Goal: Communication & Community: Ask a question

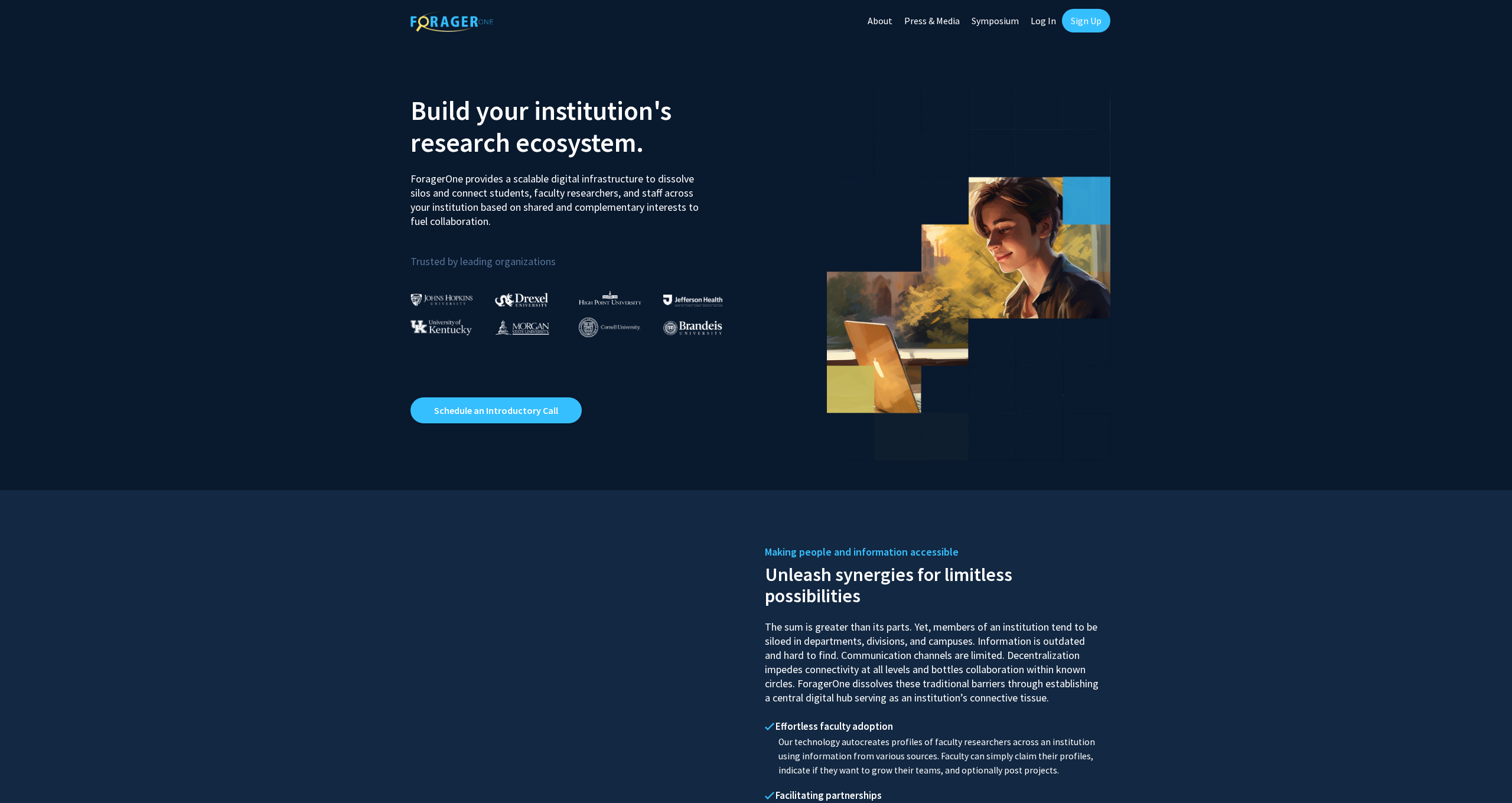
click at [1090, 24] on link "Sign Up" at bounding box center [1086, 21] width 48 height 24
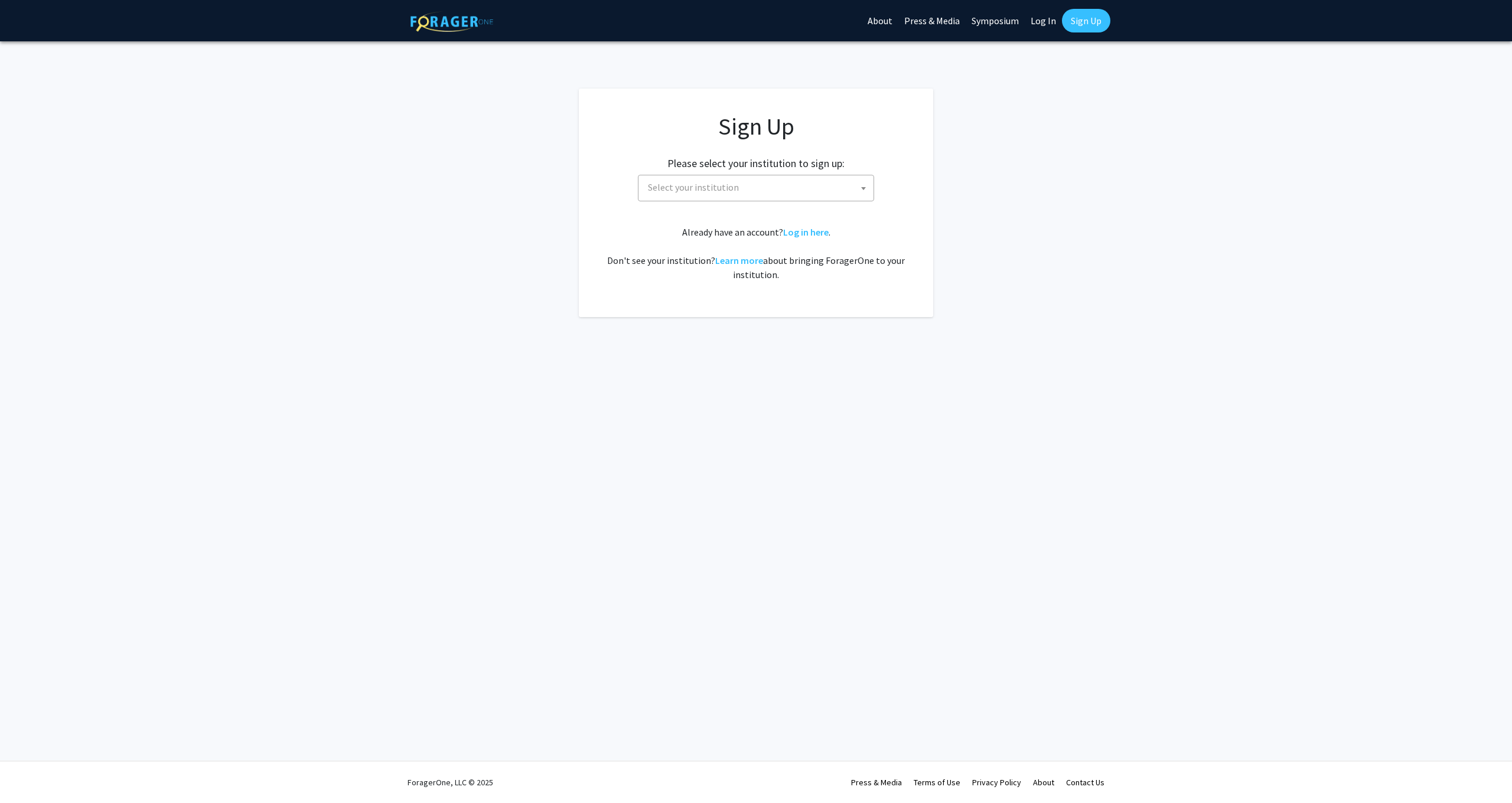
click at [746, 188] on span "Select your institution" at bounding box center [758, 187] width 230 height 24
type input "mi"
select select "33"
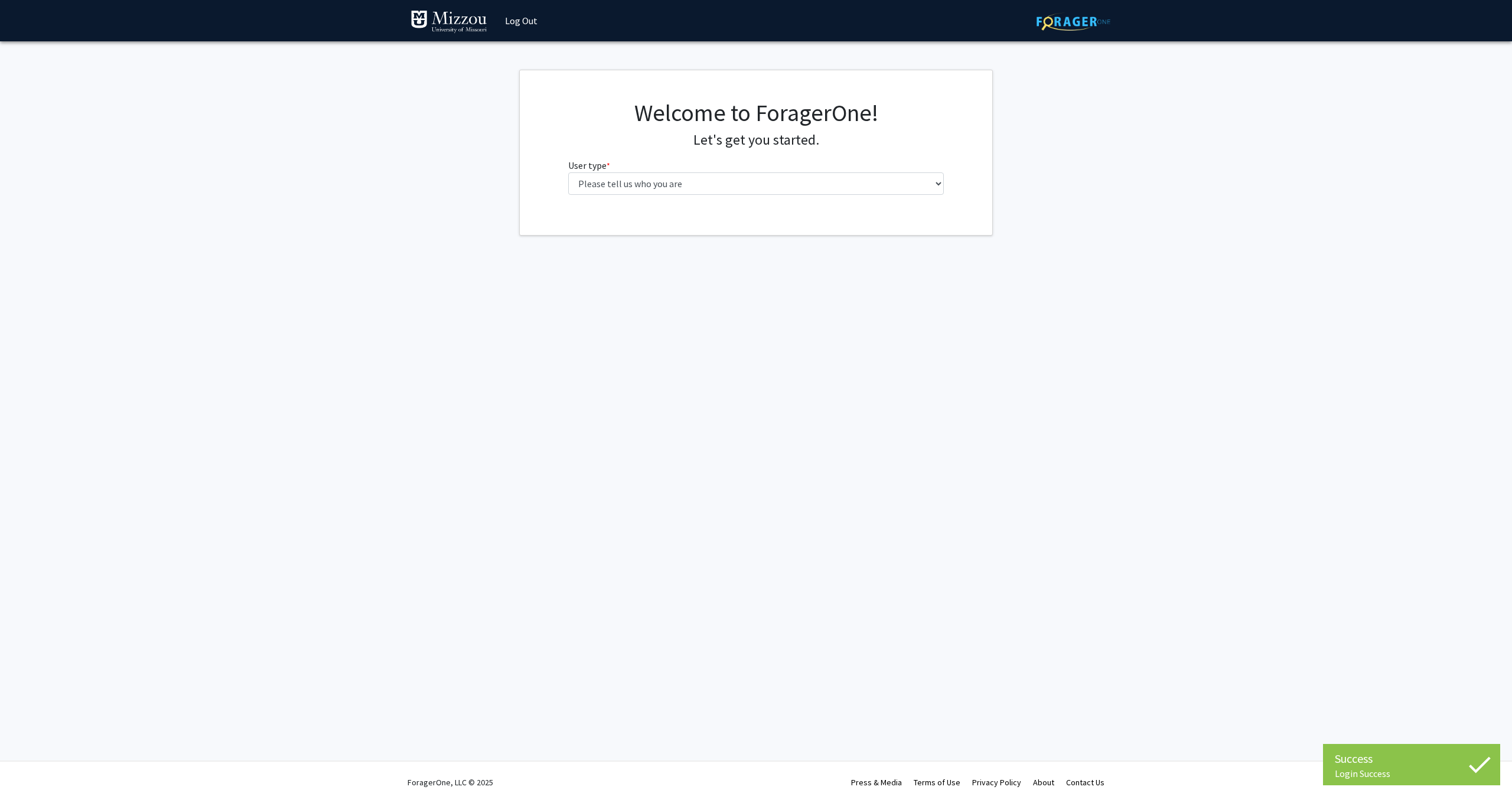
click at [765, 170] on fg-select "User type * required Please tell us who you are Undergraduate Student Master's …" at bounding box center [756, 176] width 376 height 36
select select "1: undergrad"
click at [758, 225] on input "First Name * required" at bounding box center [756, 230] width 376 height 22
type input "Jasmine"
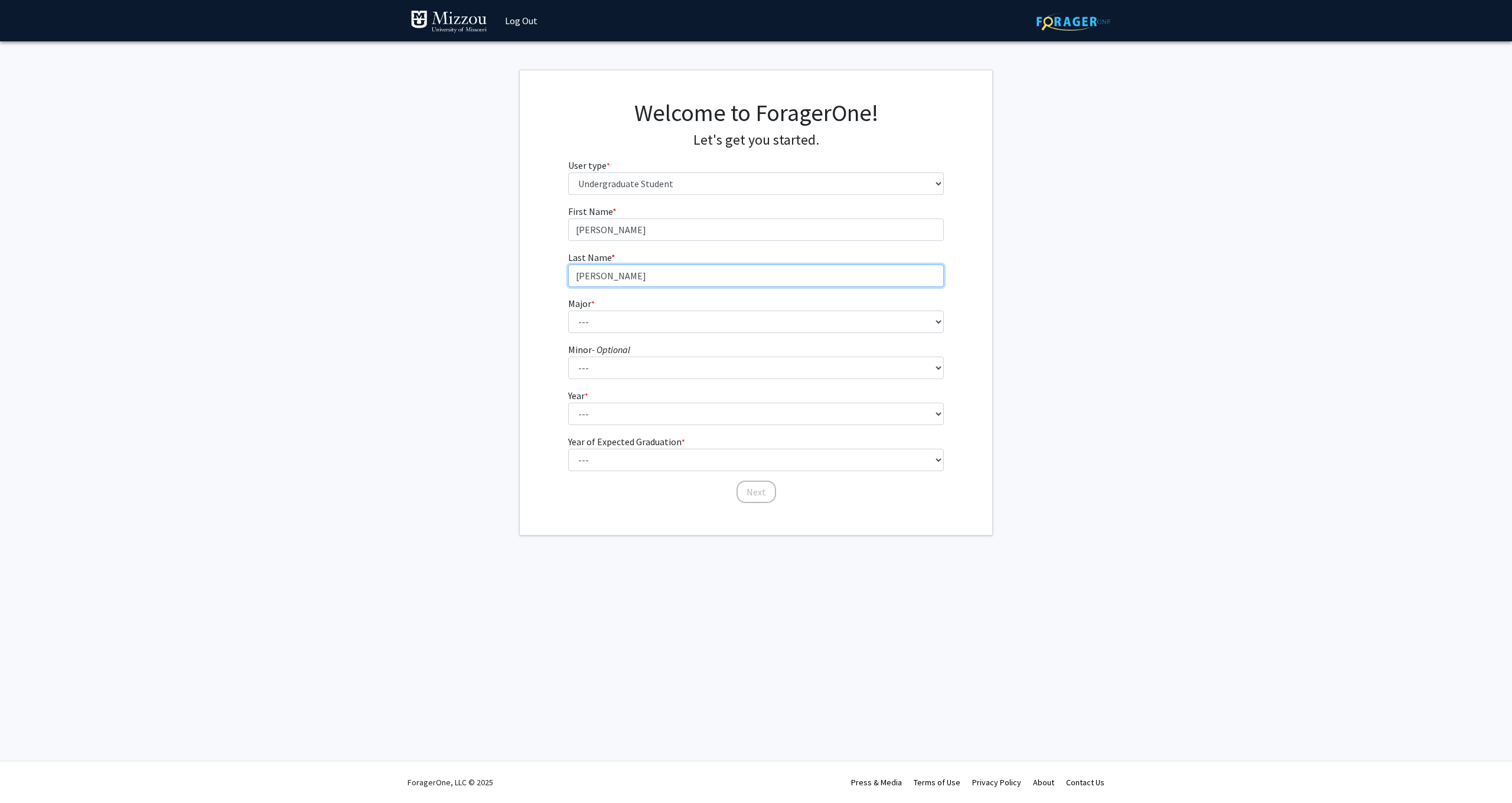
type input "Morales"
select select "28: 2527"
select select "28: 1984"
select select "4: senior"
select select "2: 2026"
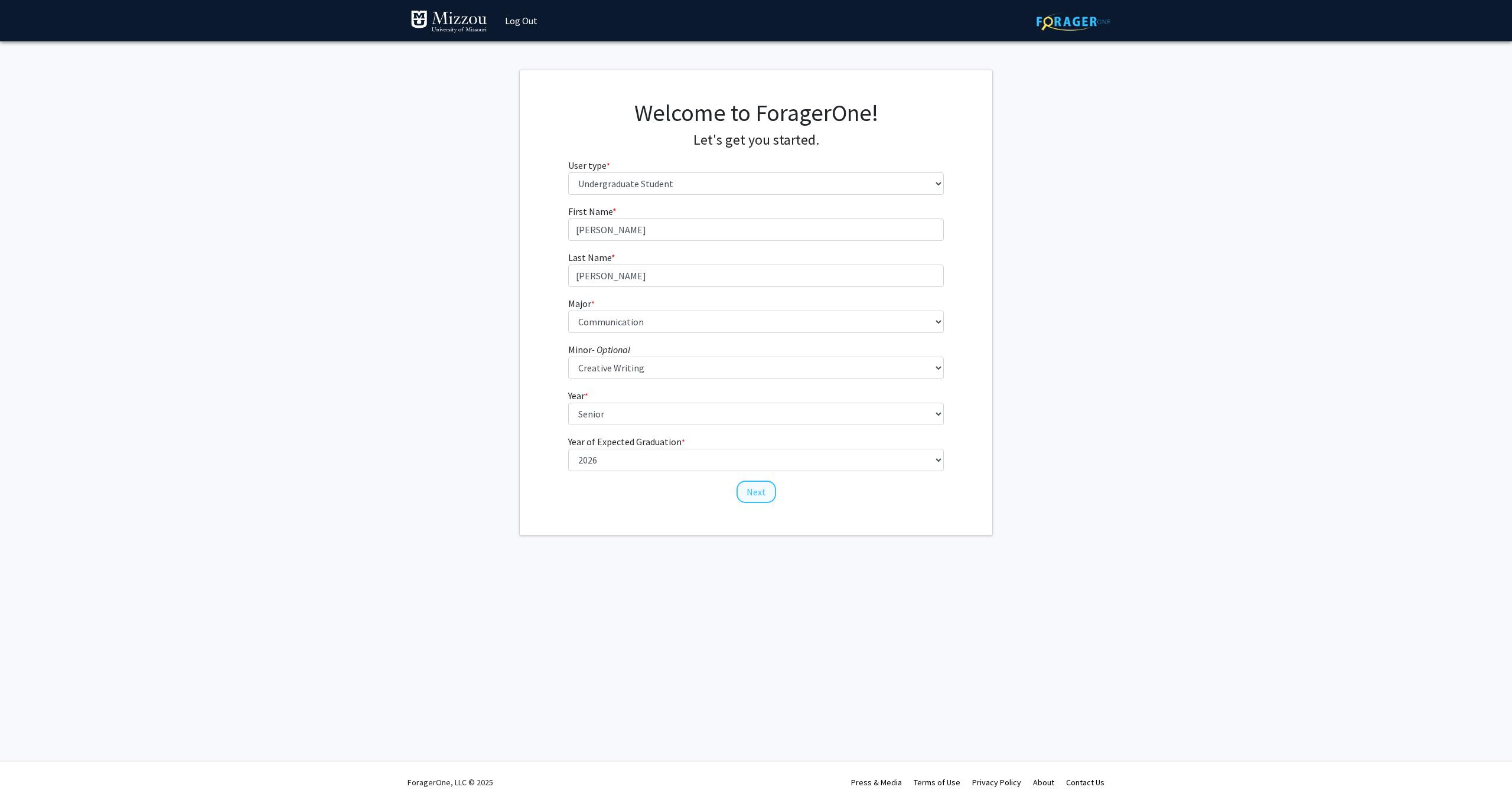
click at [751, 496] on button "Next" at bounding box center [756, 492] width 39 height 22
select select "2: faculty_recommendation"
click at [753, 262] on button "Finish" at bounding box center [756, 262] width 44 height 22
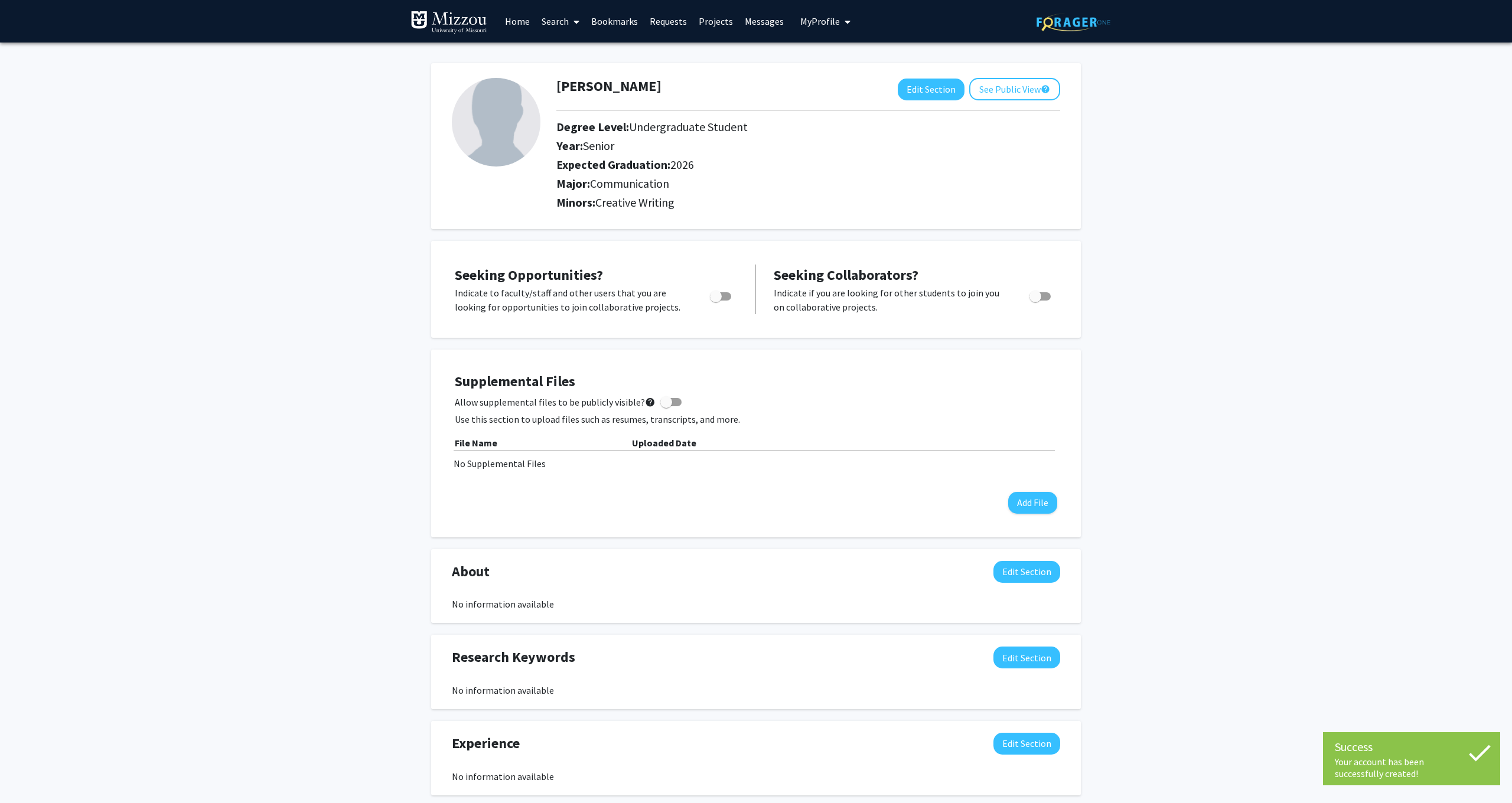
click at [730, 299] on span "Toggle" at bounding box center [721, 296] width 21 height 8
click at [716, 300] on input "Are you actively seeking opportunities?" at bounding box center [715, 300] width 1 height 1
checkbox input "true"
click at [579, 24] on icon at bounding box center [577, 21] width 6 height 9
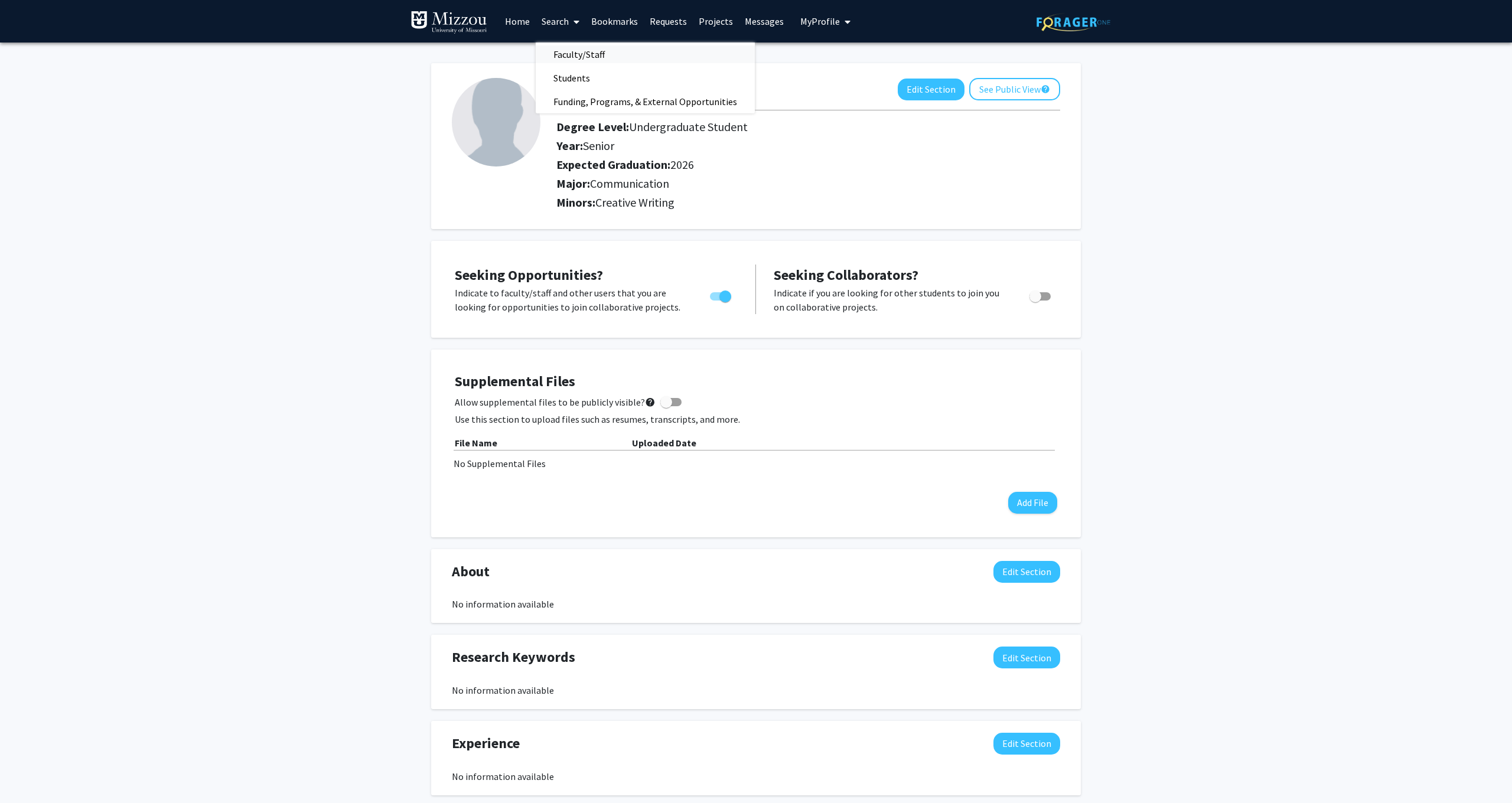
click at [585, 57] on span "Faculty/Staff" at bounding box center [579, 55] width 87 height 24
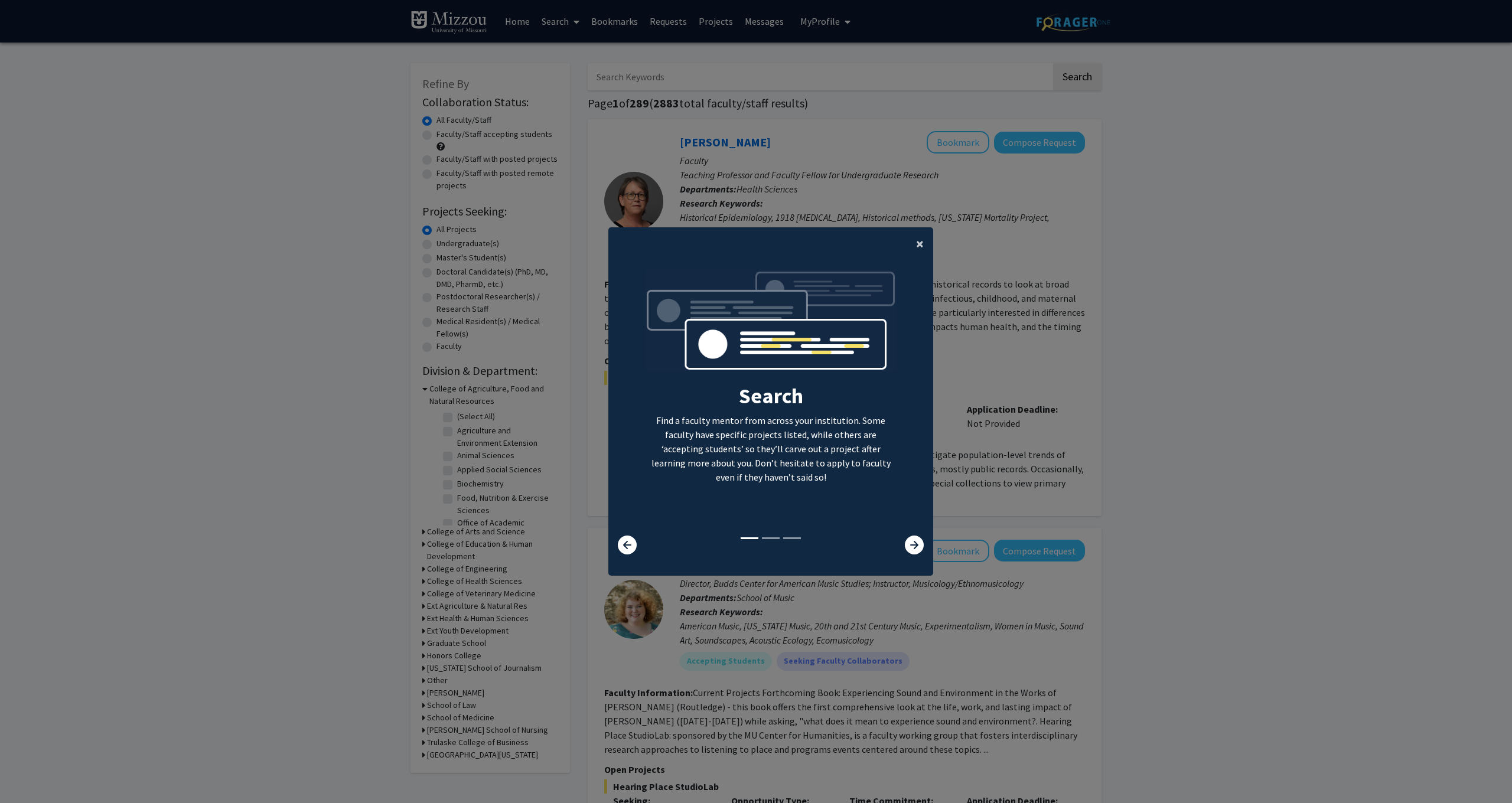
click at [921, 236] on span "×" at bounding box center [919, 244] width 8 height 18
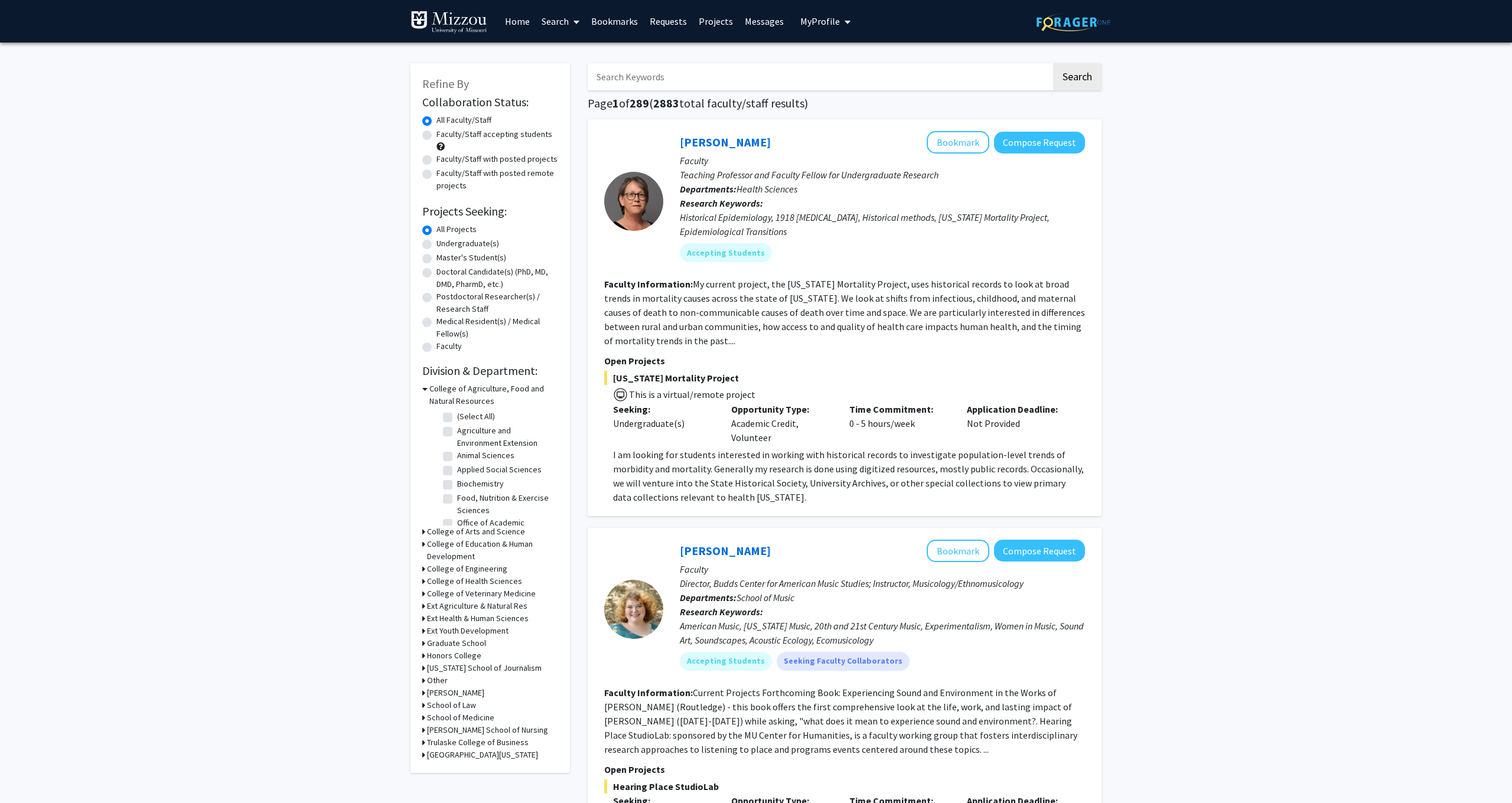
click at [931, 80] on input "Search Keywords" at bounding box center [820, 77] width 464 height 27
click at [1077, 79] on button "Search" at bounding box center [1077, 77] width 48 height 27
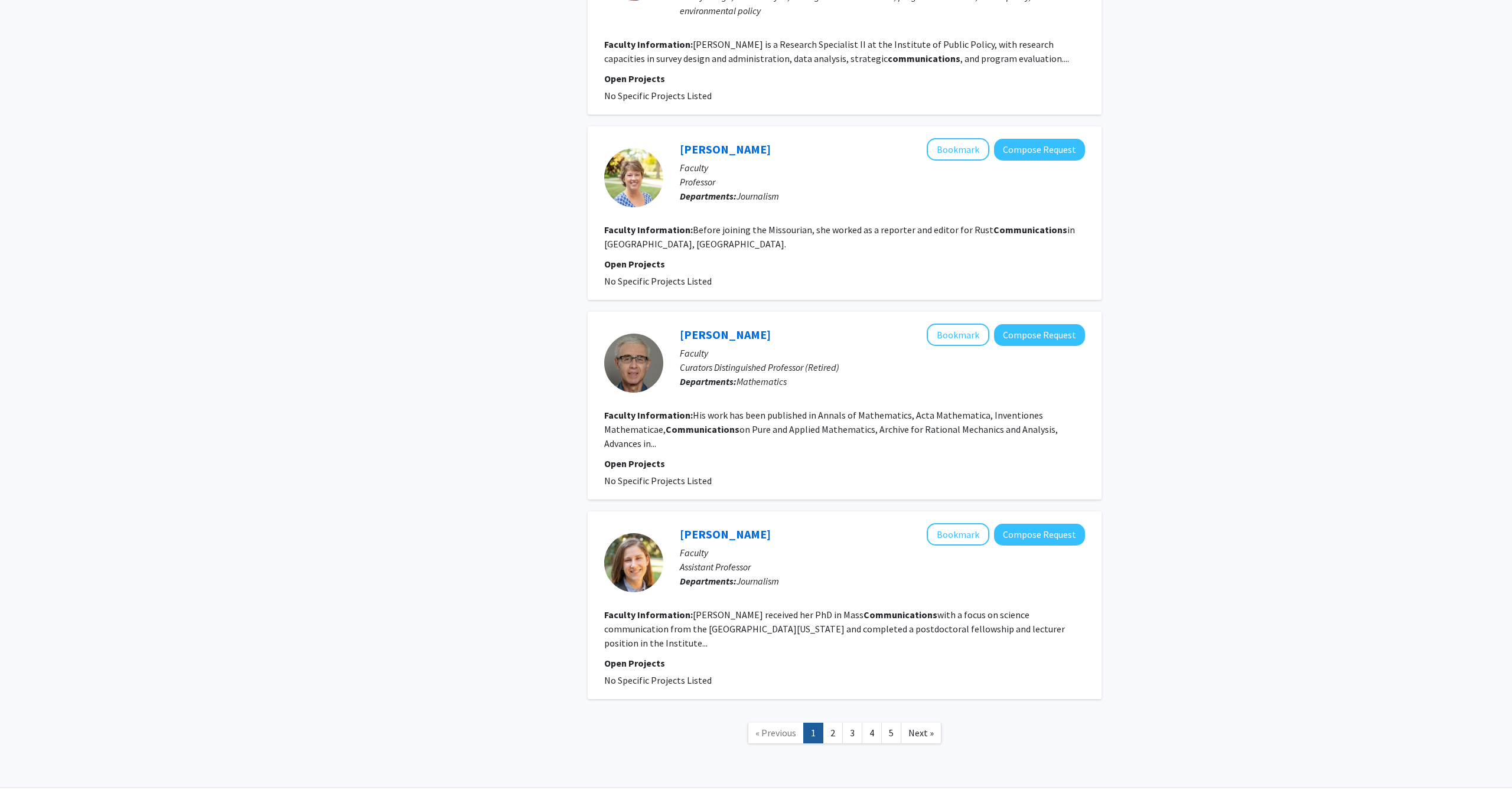
scroll to position [1521, 0]
click at [836, 723] on link "2" at bounding box center [832, 733] width 20 height 20
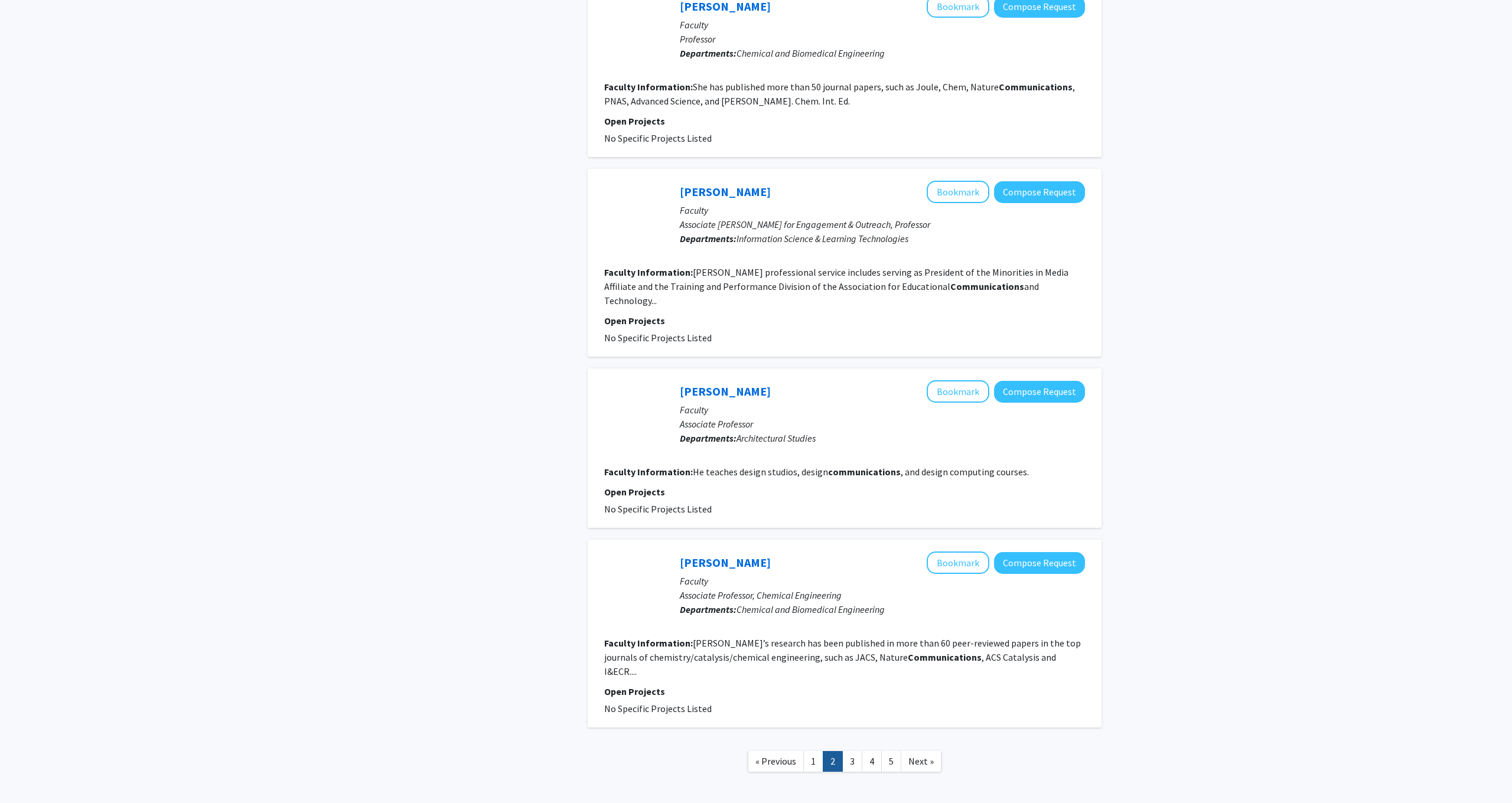
scroll to position [1324, 0]
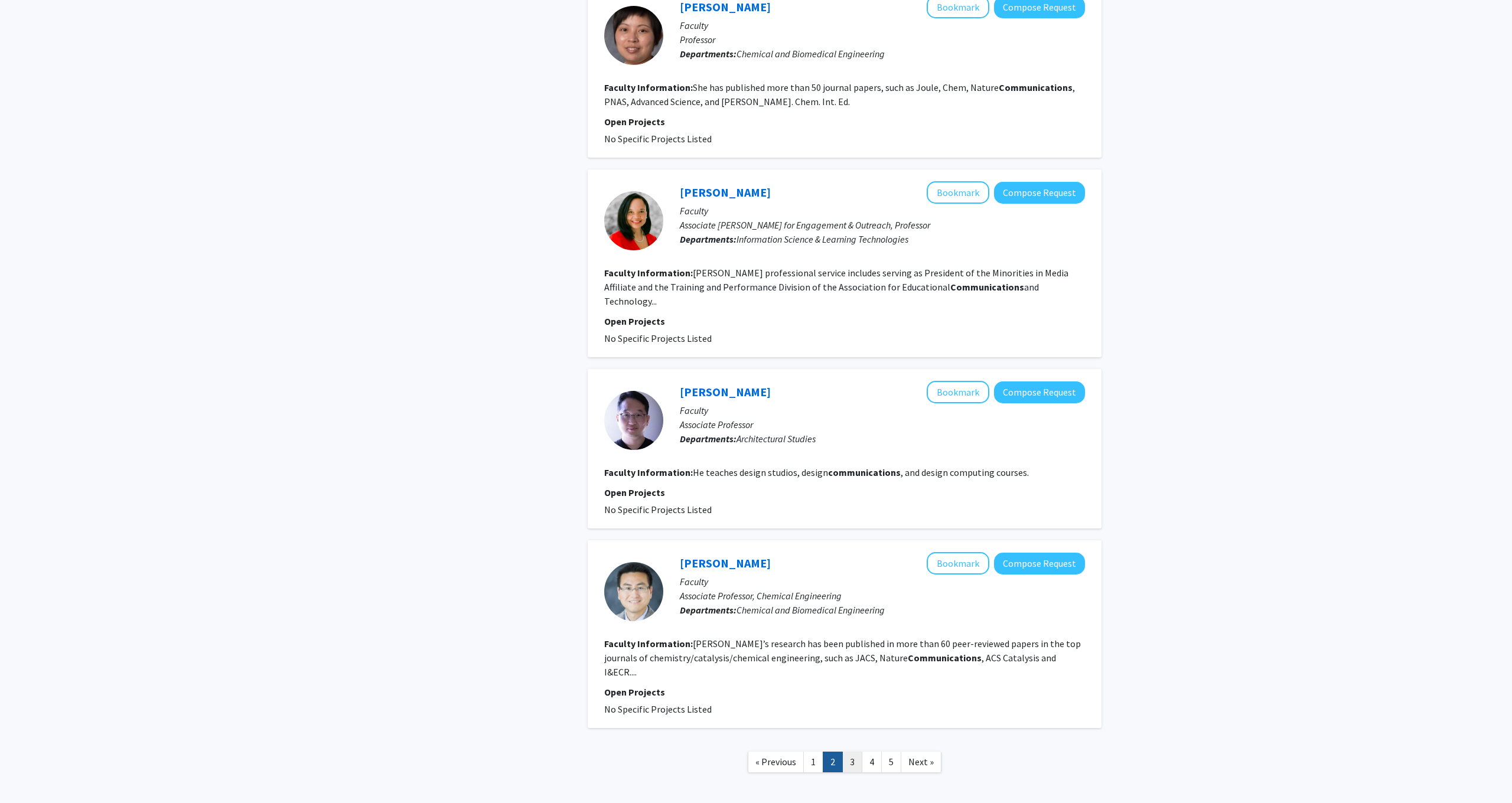
click at [848, 752] on link "3" at bounding box center [852, 762] width 20 height 20
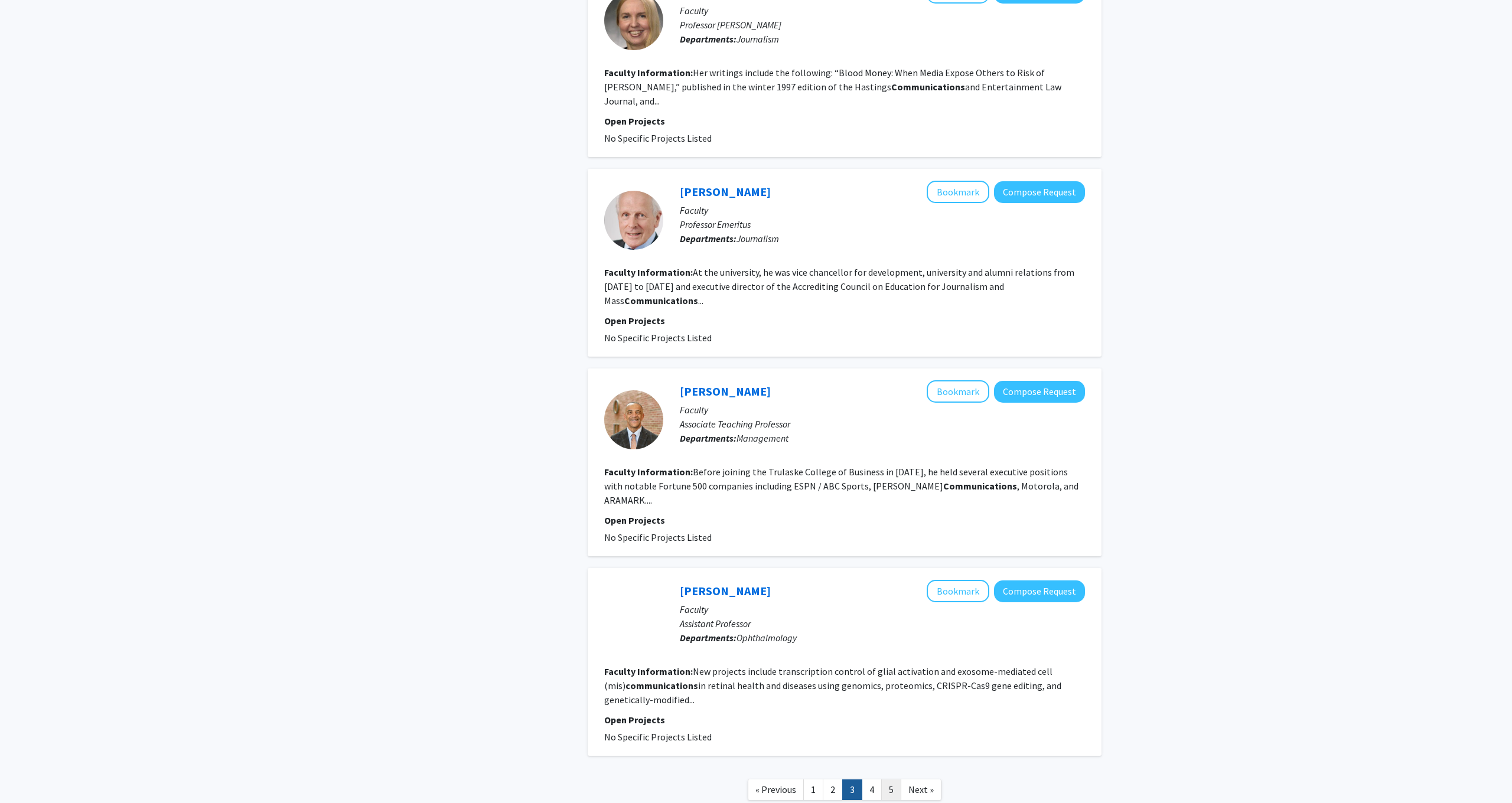
scroll to position [1365, 0]
click at [869, 780] on link "4" at bounding box center [872, 790] width 20 height 20
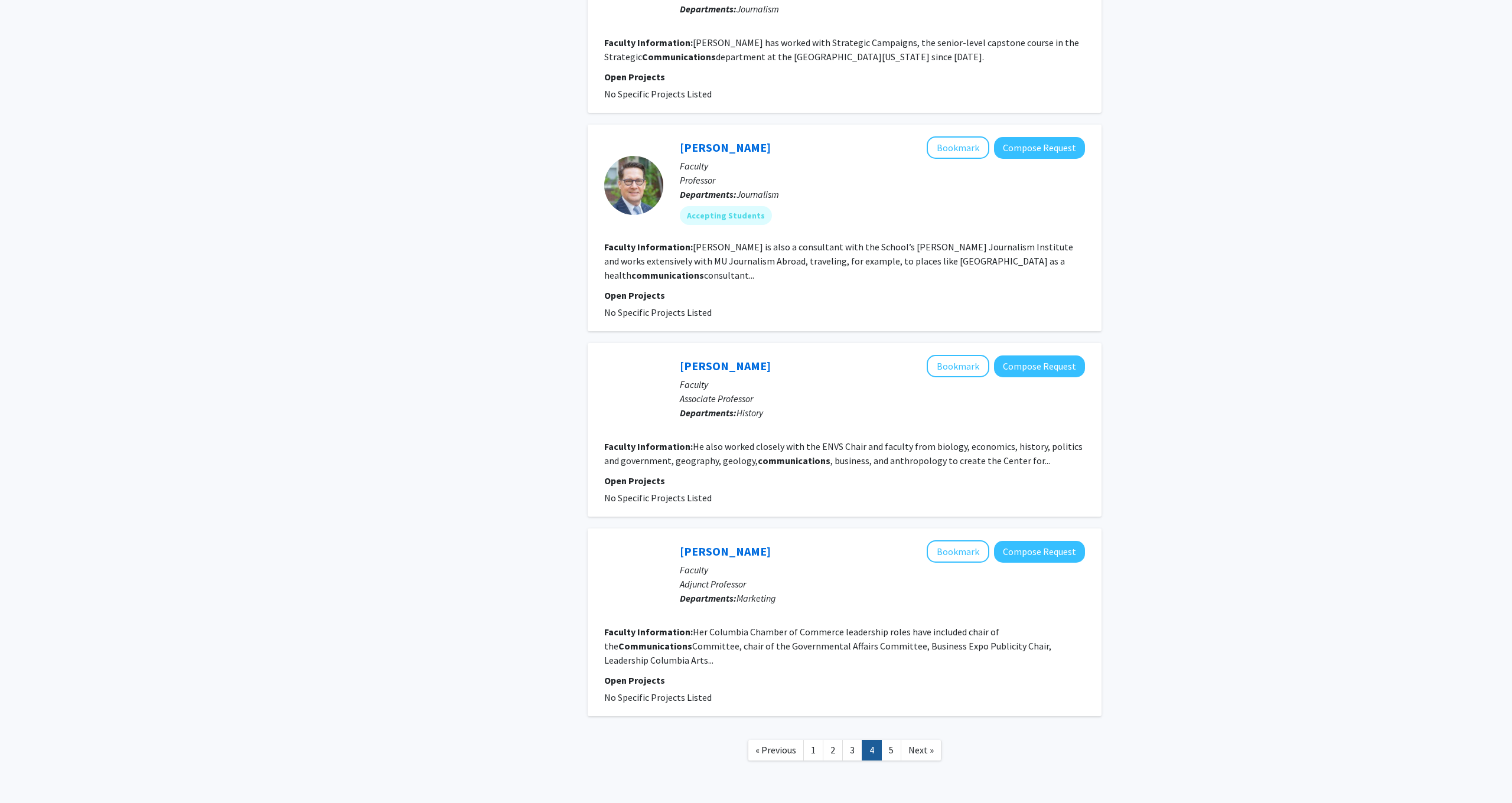
scroll to position [1335, 0]
click at [893, 739] on link "5" at bounding box center [891, 749] width 20 height 20
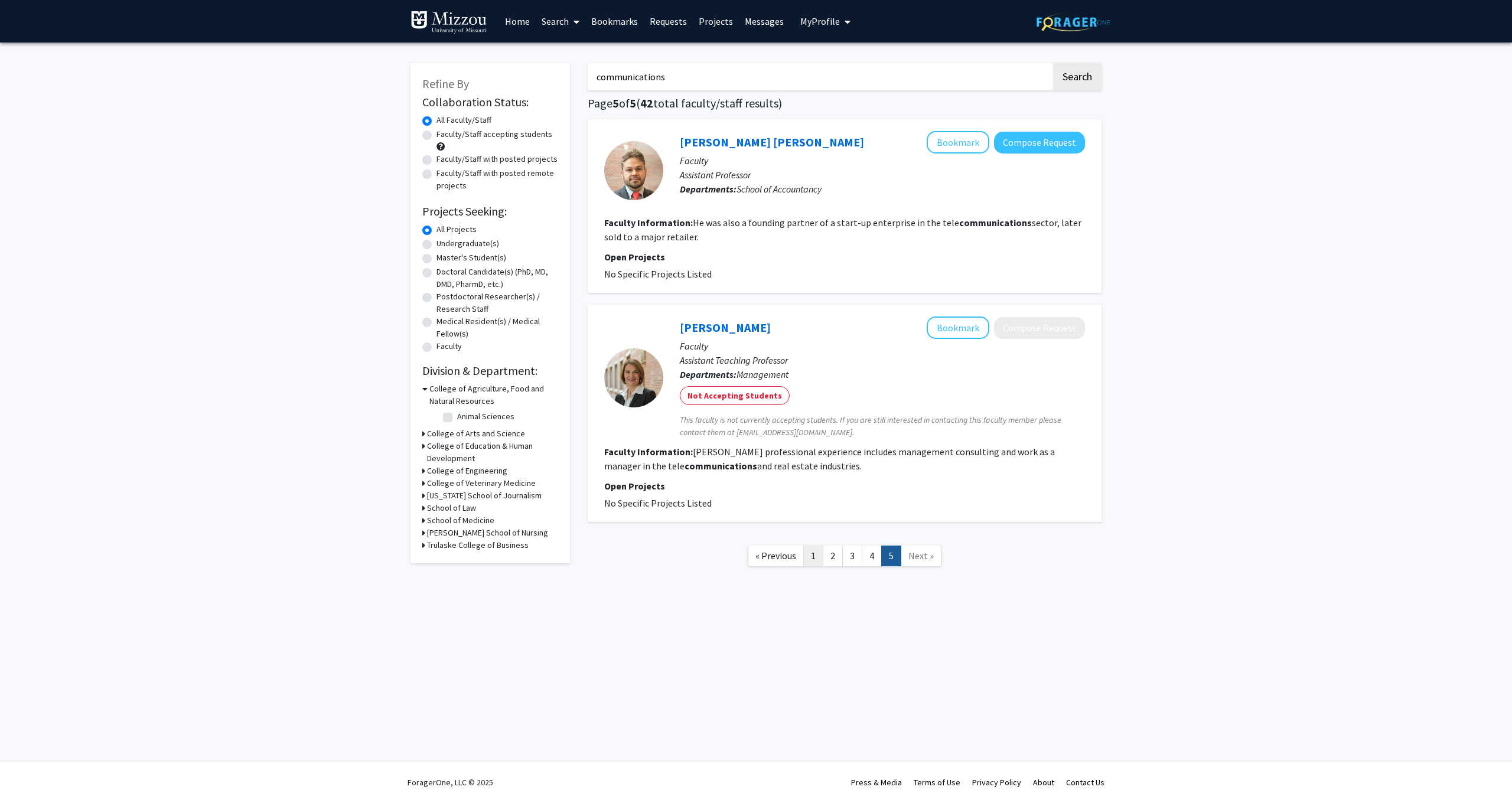
click at [813, 563] on link "1" at bounding box center [813, 555] width 20 height 20
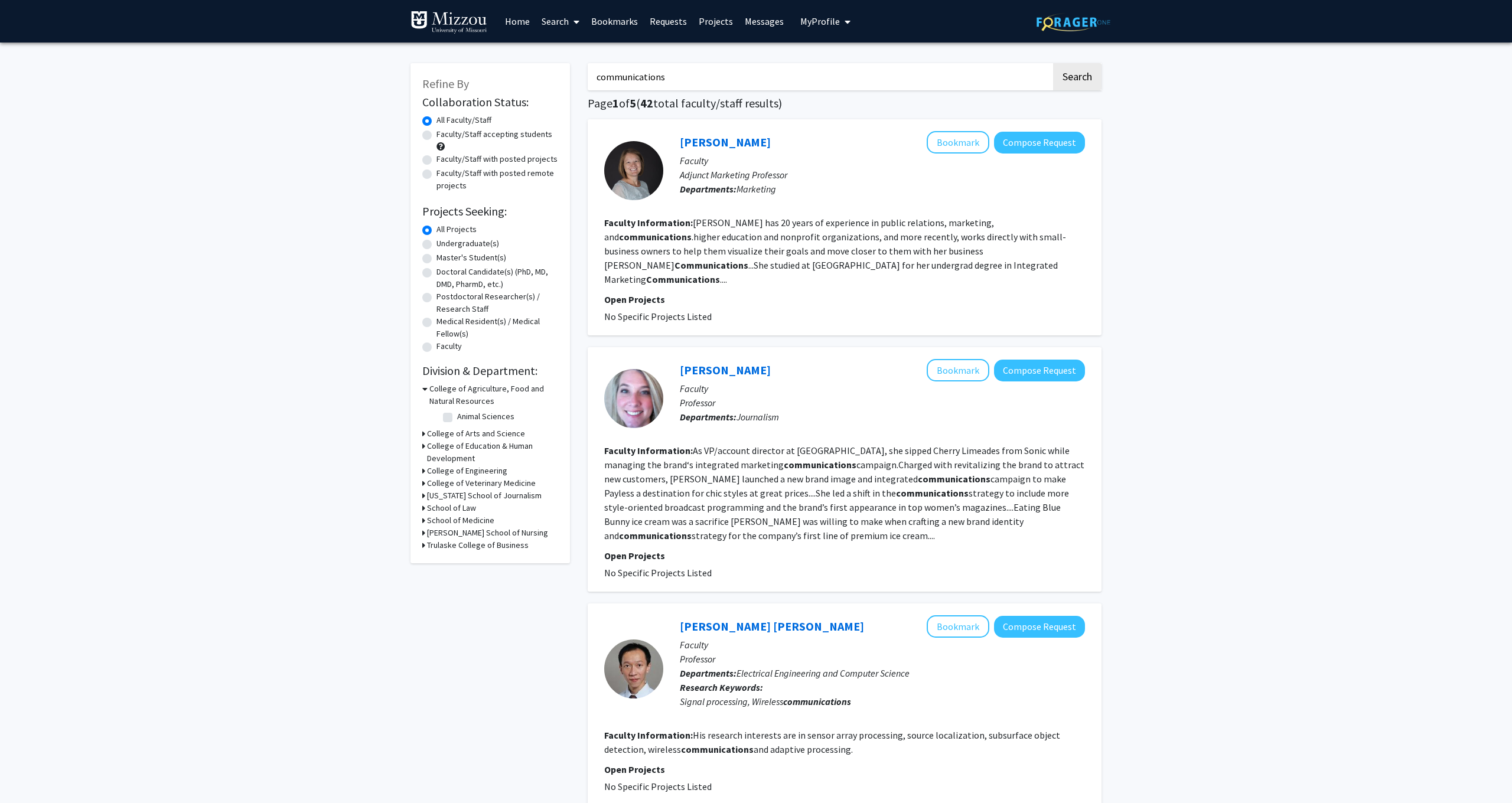
click at [804, 72] on input "communications" at bounding box center [820, 77] width 464 height 27
click at [805, 78] on input "communications" at bounding box center [820, 77] width 464 height 27
type input "c"
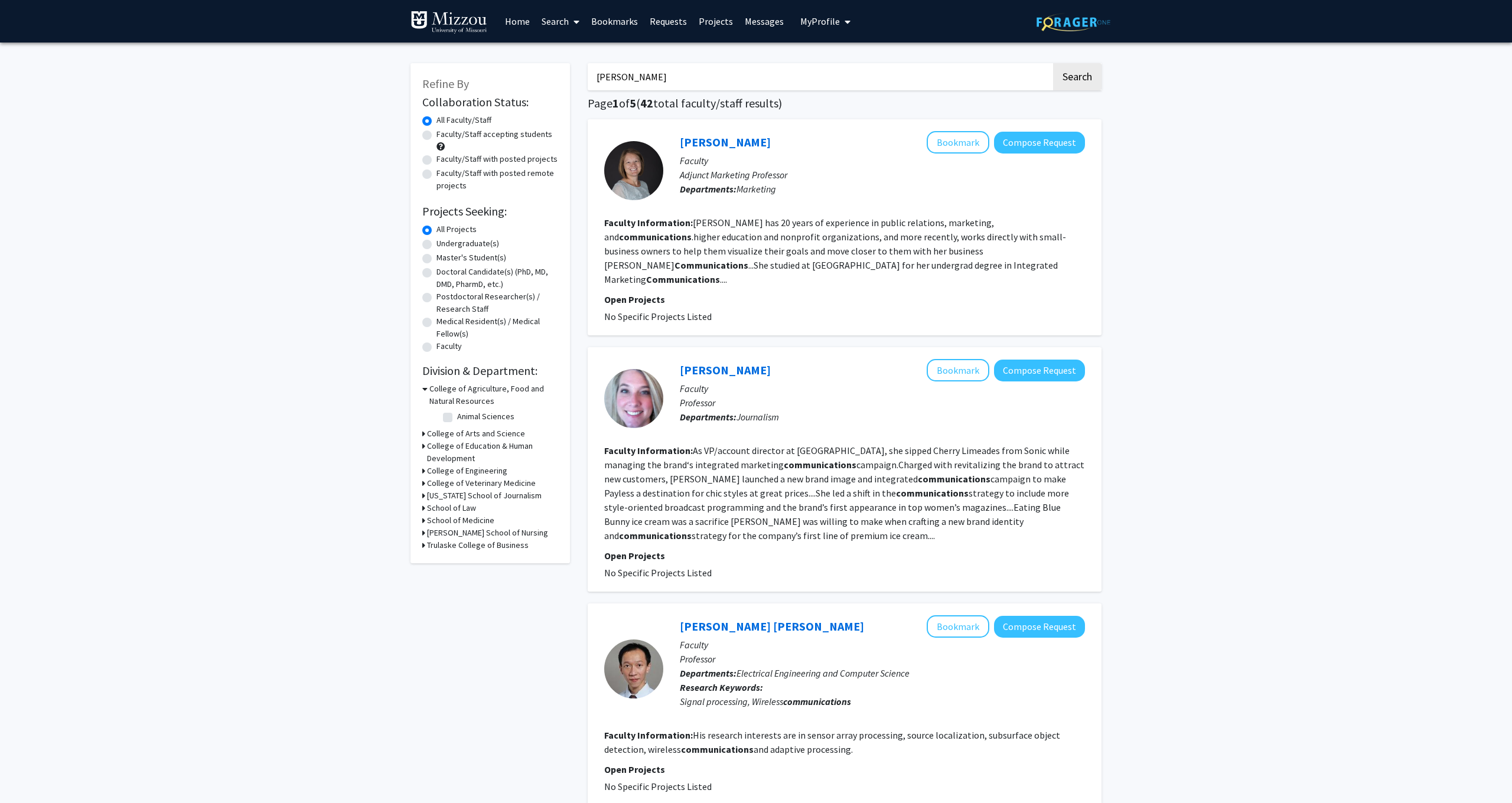
type input "[PERSON_NAME]"
click at [1077, 79] on button "Search" at bounding box center [1077, 77] width 48 height 27
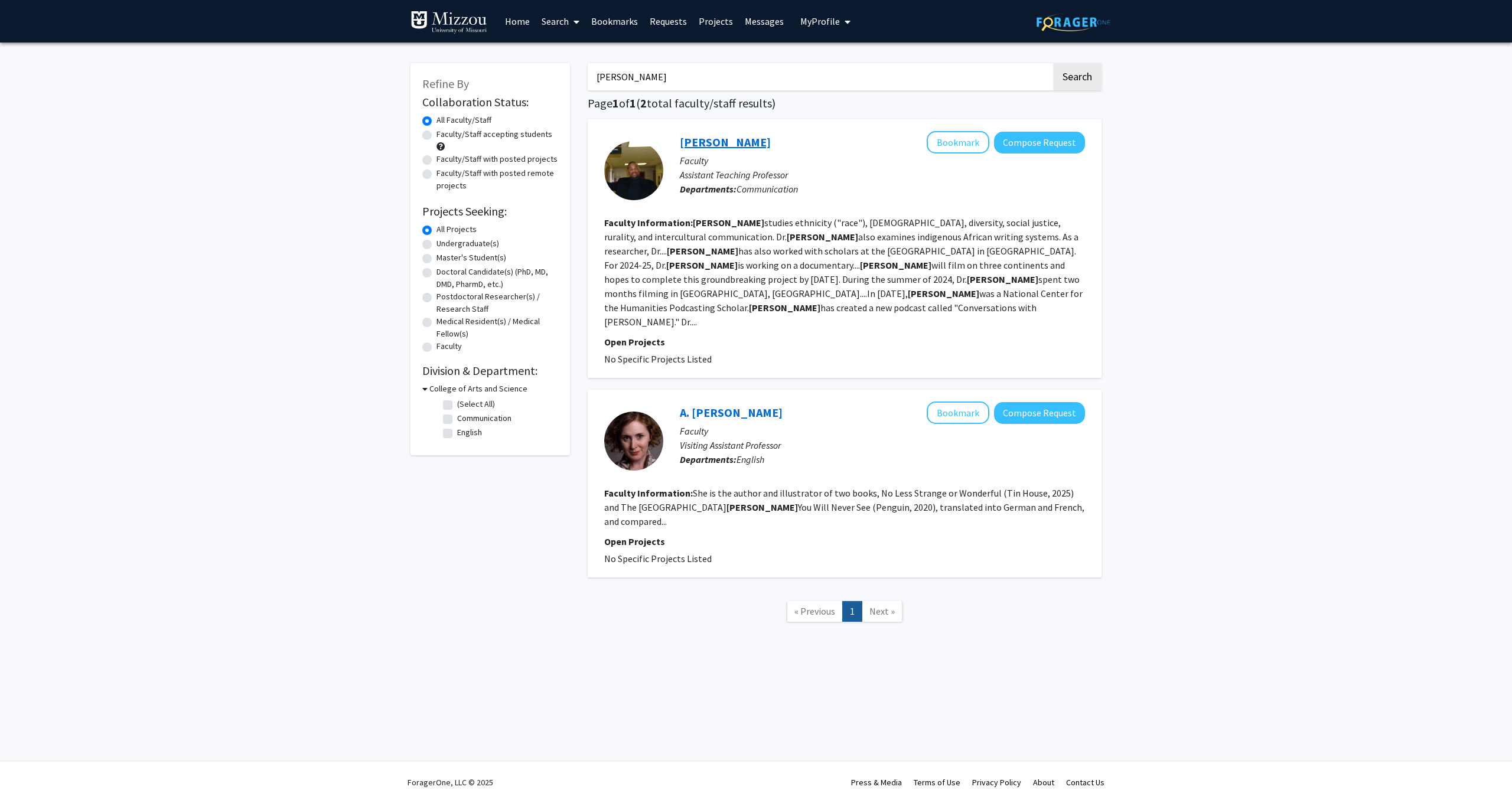
click at [728, 144] on link "[PERSON_NAME]" at bounding box center [725, 142] width 91 height 15
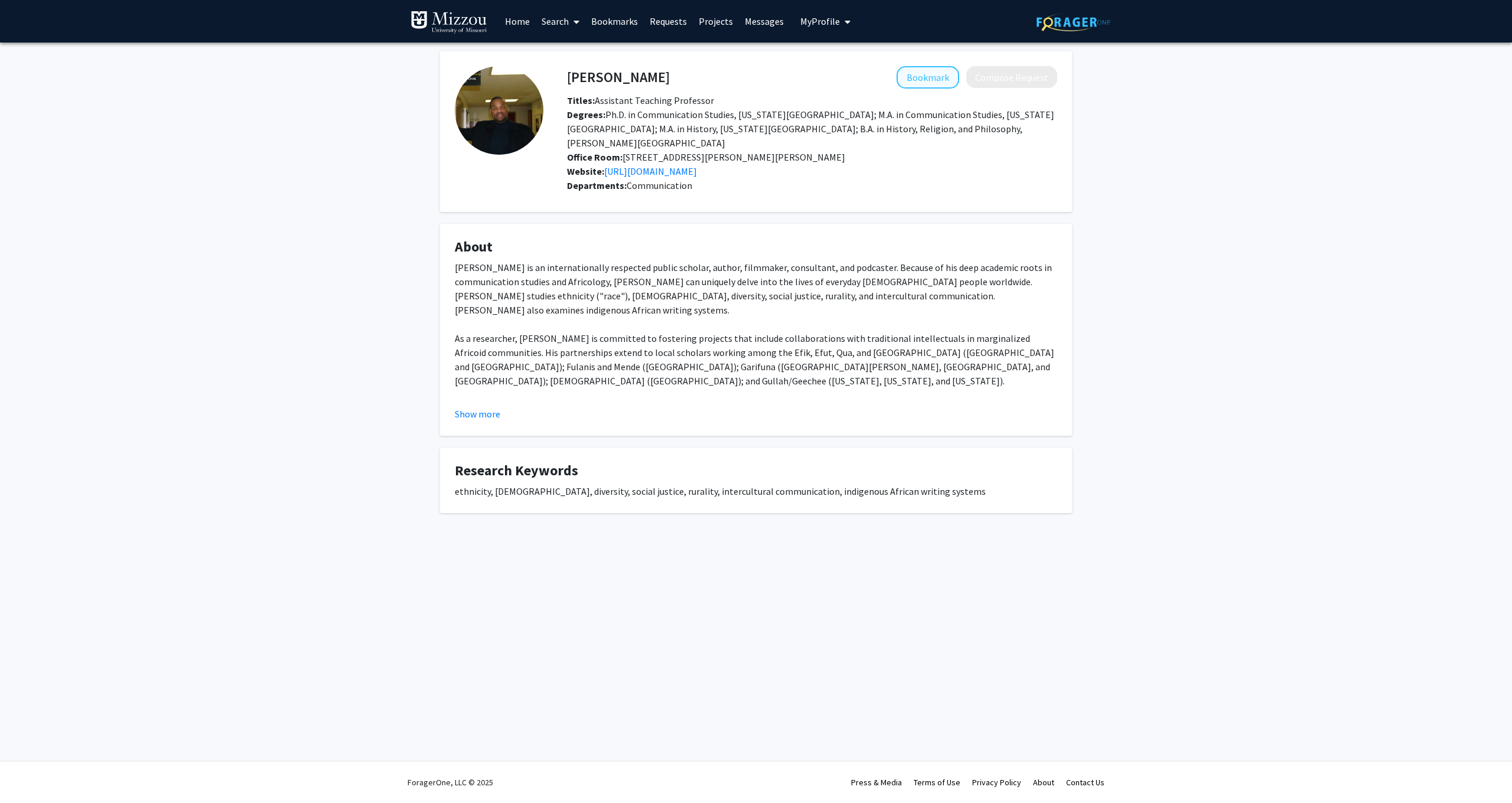
click at [926, 81] on button "Bookmark" at bounding box center [928, 77] width 63 height 22
click at [1006, 97] on div "Titles: Assistant Teaching Professor" at bounding box center [812, 100] width 508 height 14
click at [622, 27] on link "Bookmarks" at bounding box center [614, 21] width 58 height 41
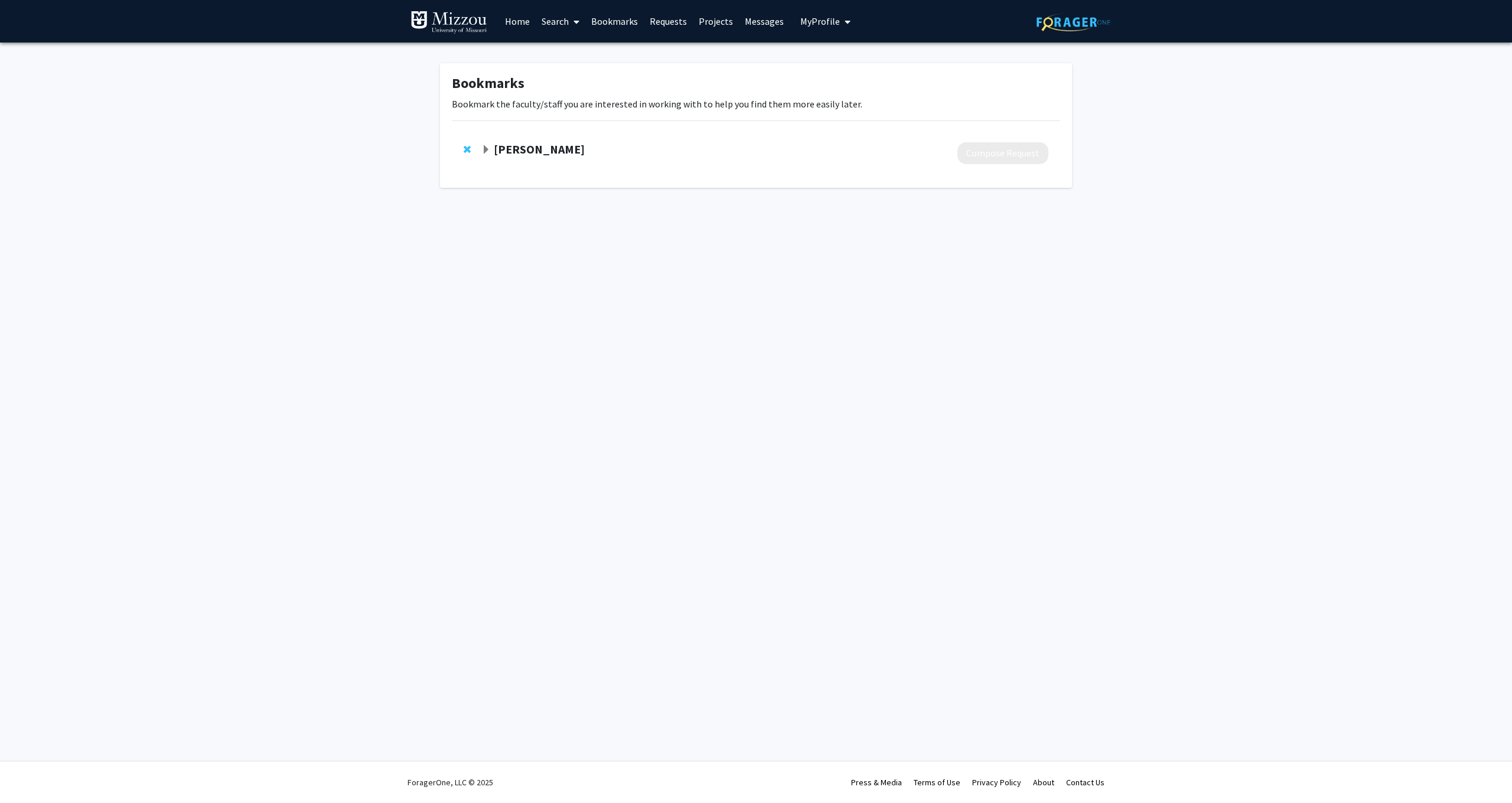
click at [498, 148] on strong "[PERSON_NAME]" at bounding box center [539, 149] width 91 height 15
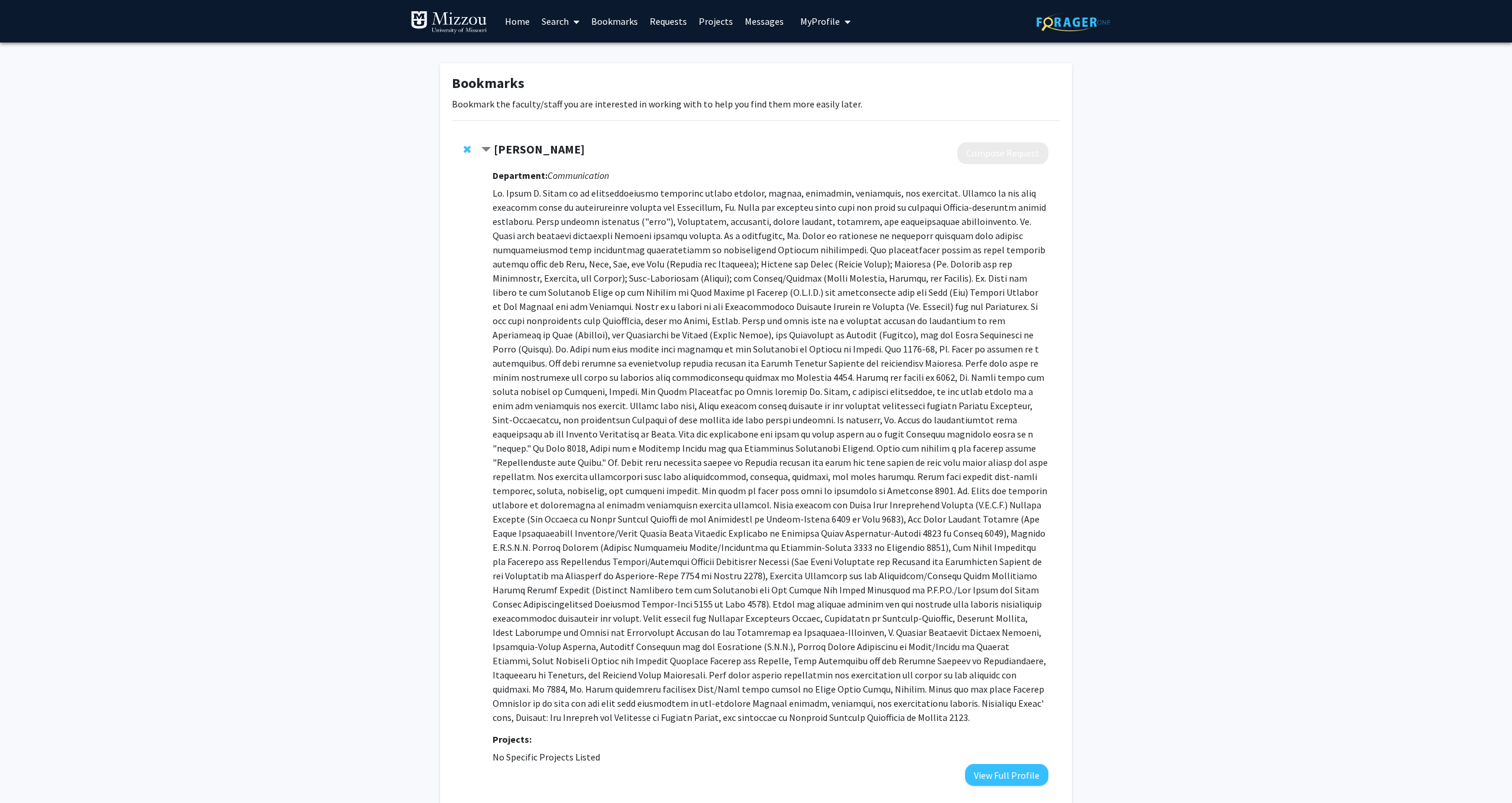
click at [499, 147] on strong "[PERSON_NAME]" at bounding box center [539, 149] width 91 height 15
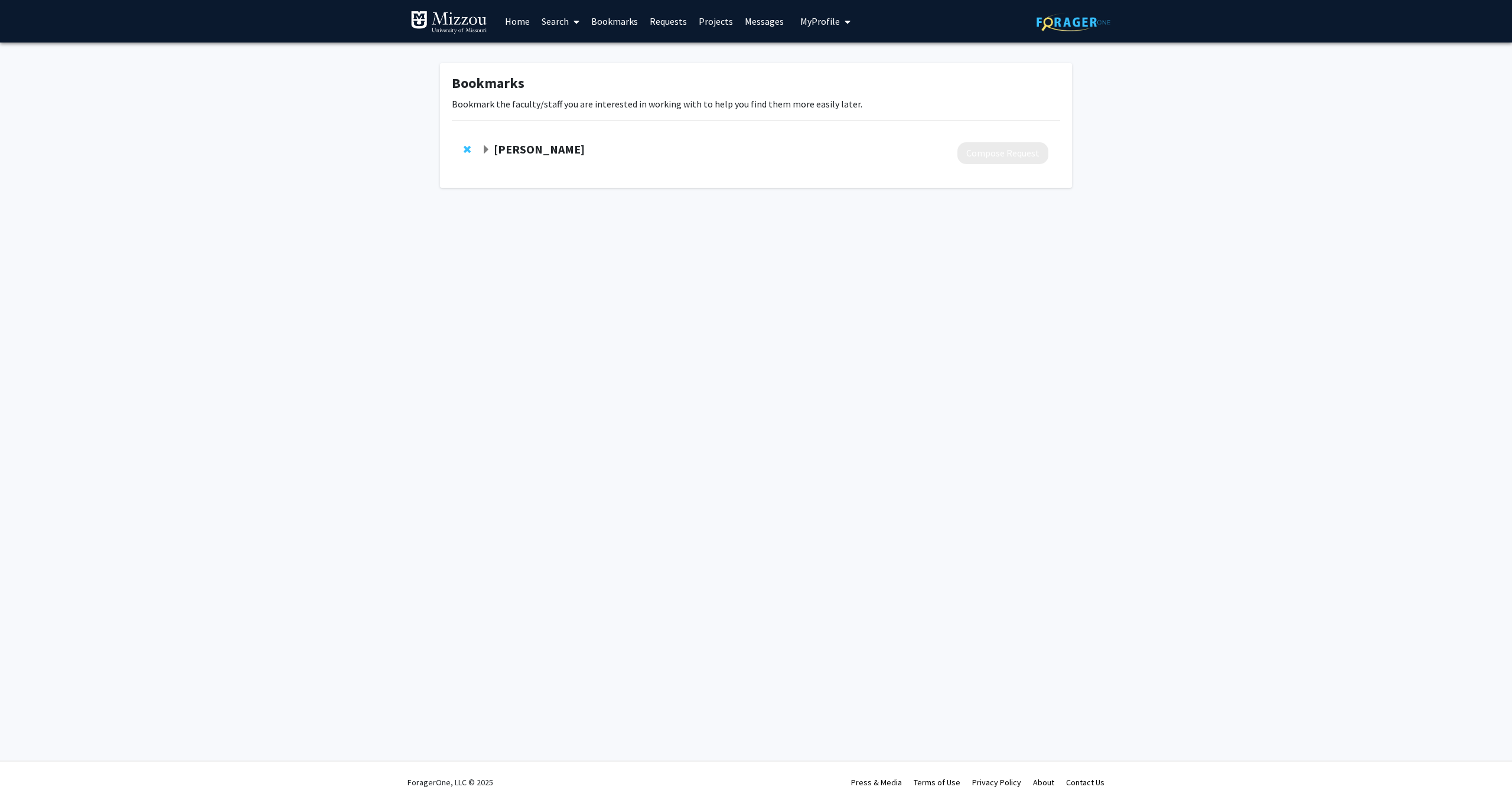
click at [568, 20] on link "Search" at bounding box center [560, 21] width 50 height 41
click at [577, 100] on span "Funding, Programs, & External Opportunities" at bounding box center [645, 102] width 219 height 24
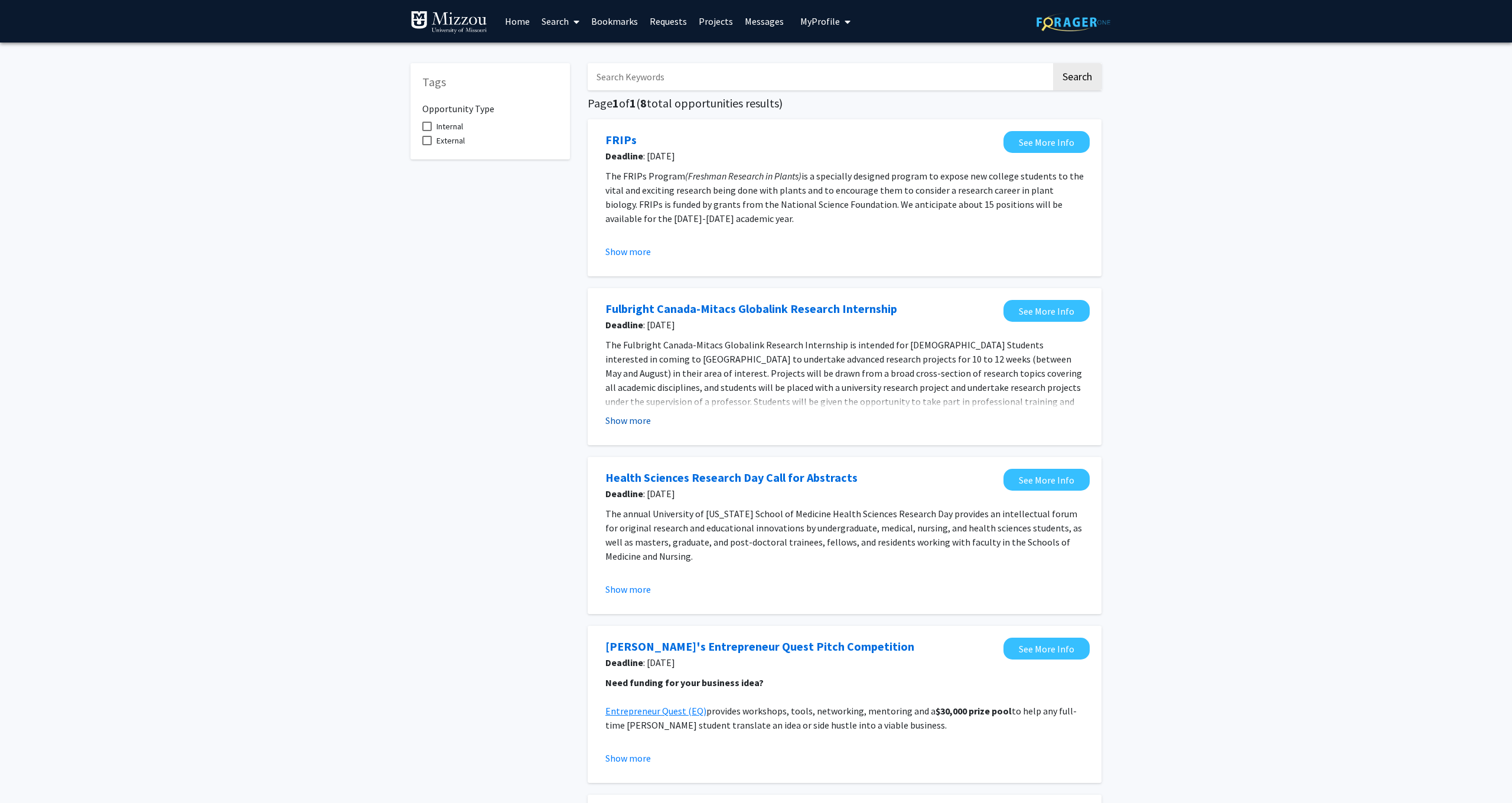
click at [620, 425] on button "Show more" at bounding box center [628, 420] width 46 height 14
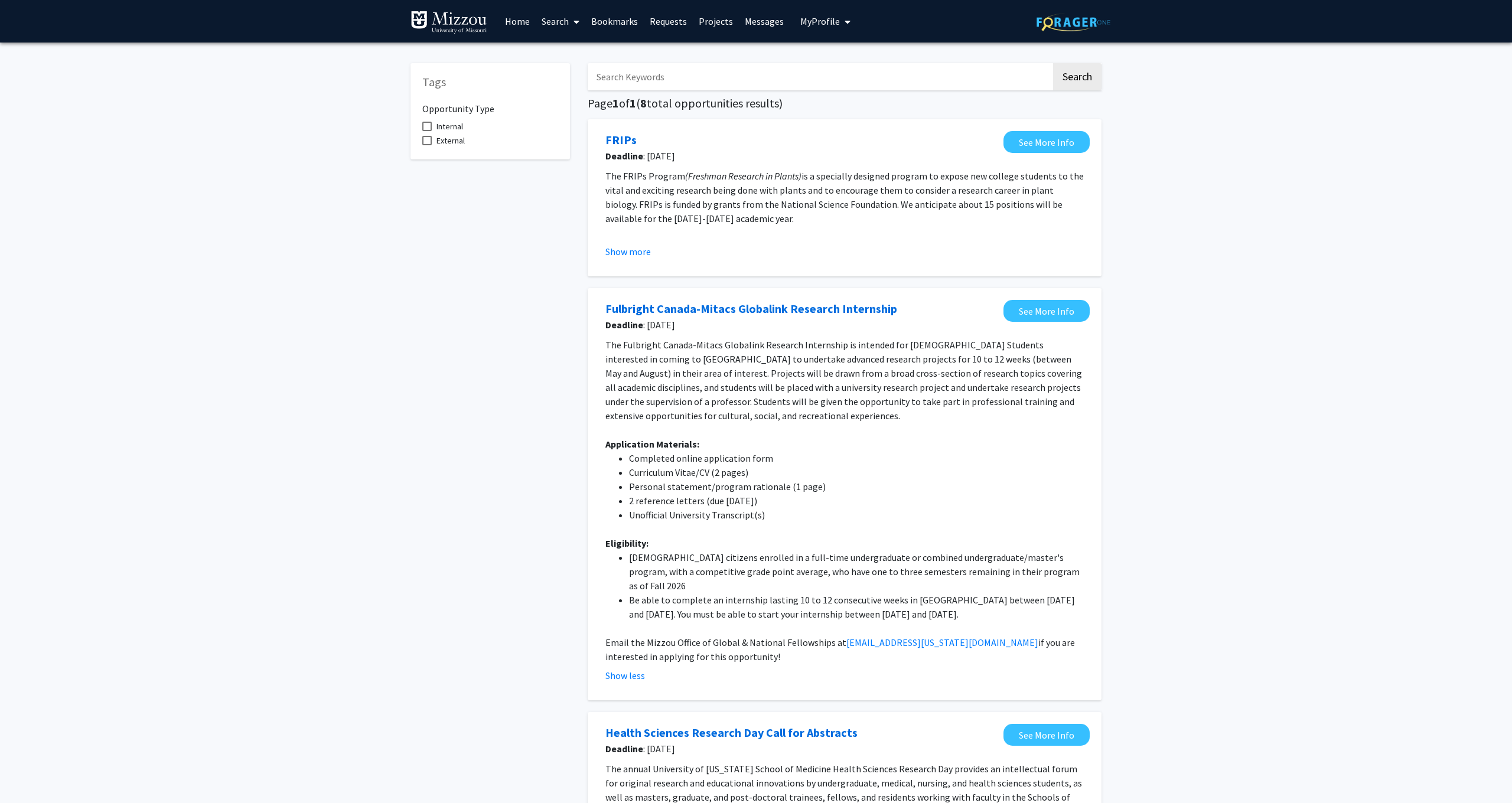
click at [623, 23] on link "Bookmarks" at bounding box center [614, 21] width 58 height 41
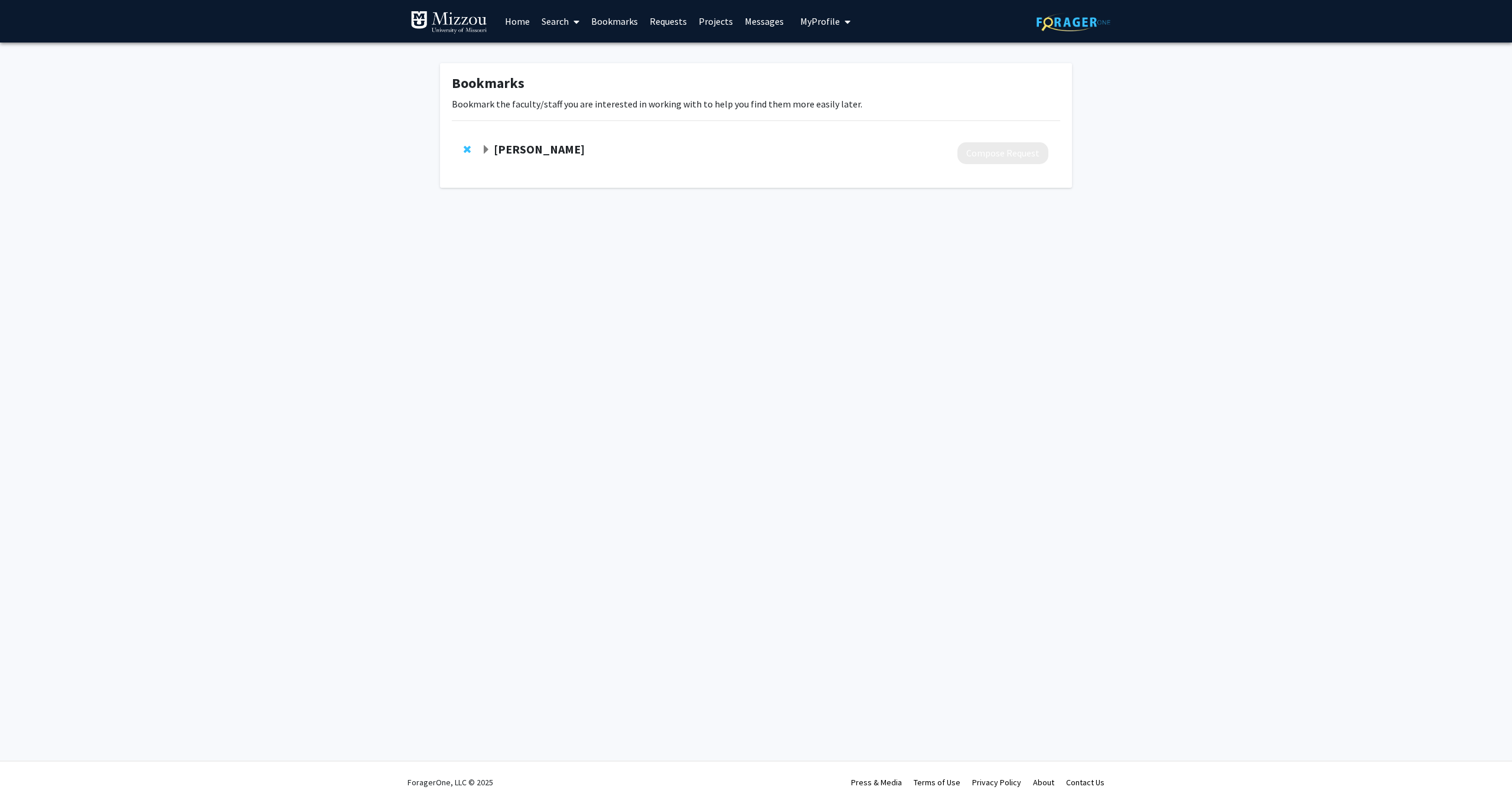
click at [490, 150] on span "Expand Kevin Hales Bookmark" at bounding box center [485, 150] width 9 height 9
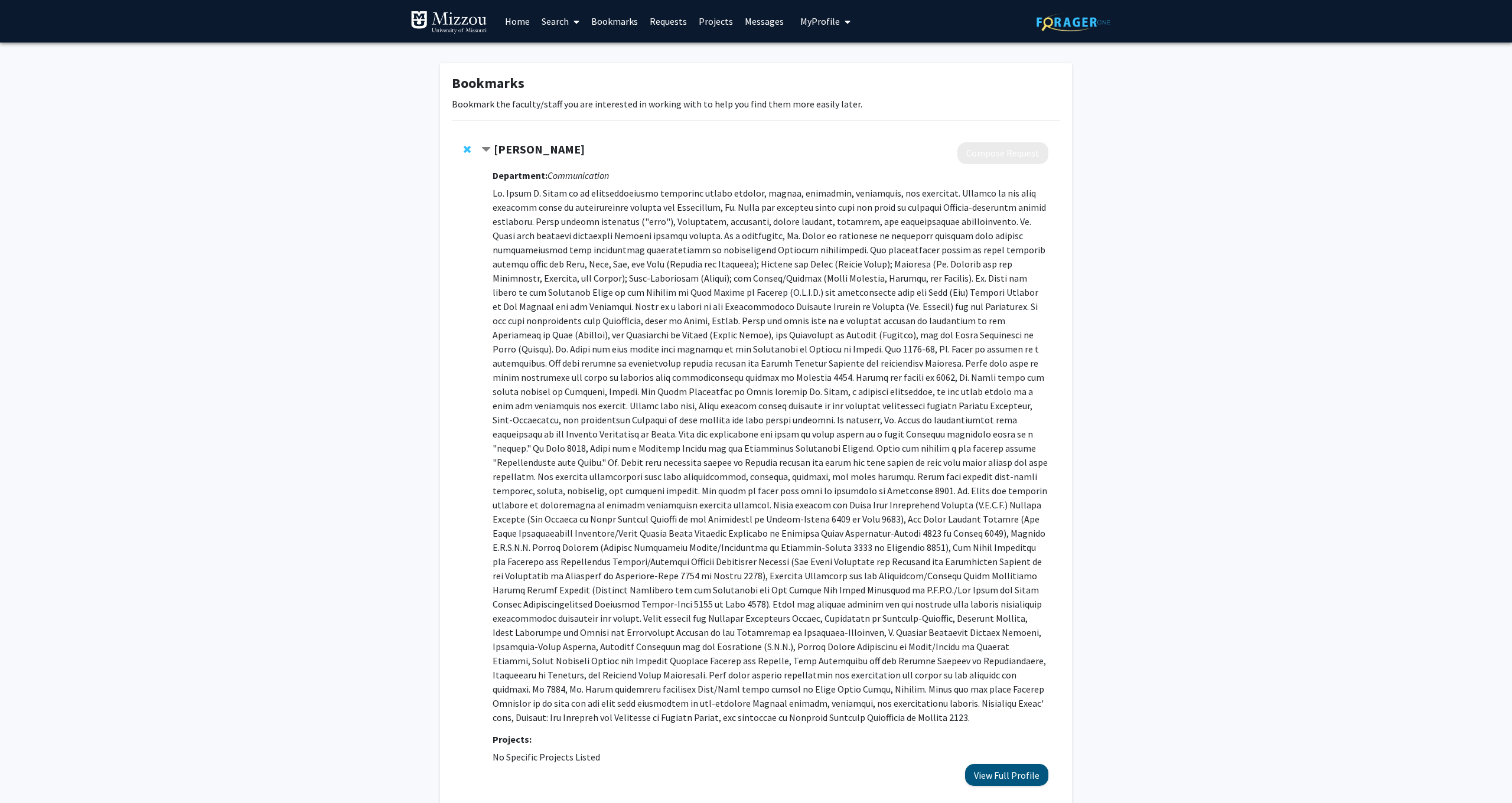
click at [1001, 764] on button "View Full Profile" at bounding box center [1006, 774] width 84 height 22
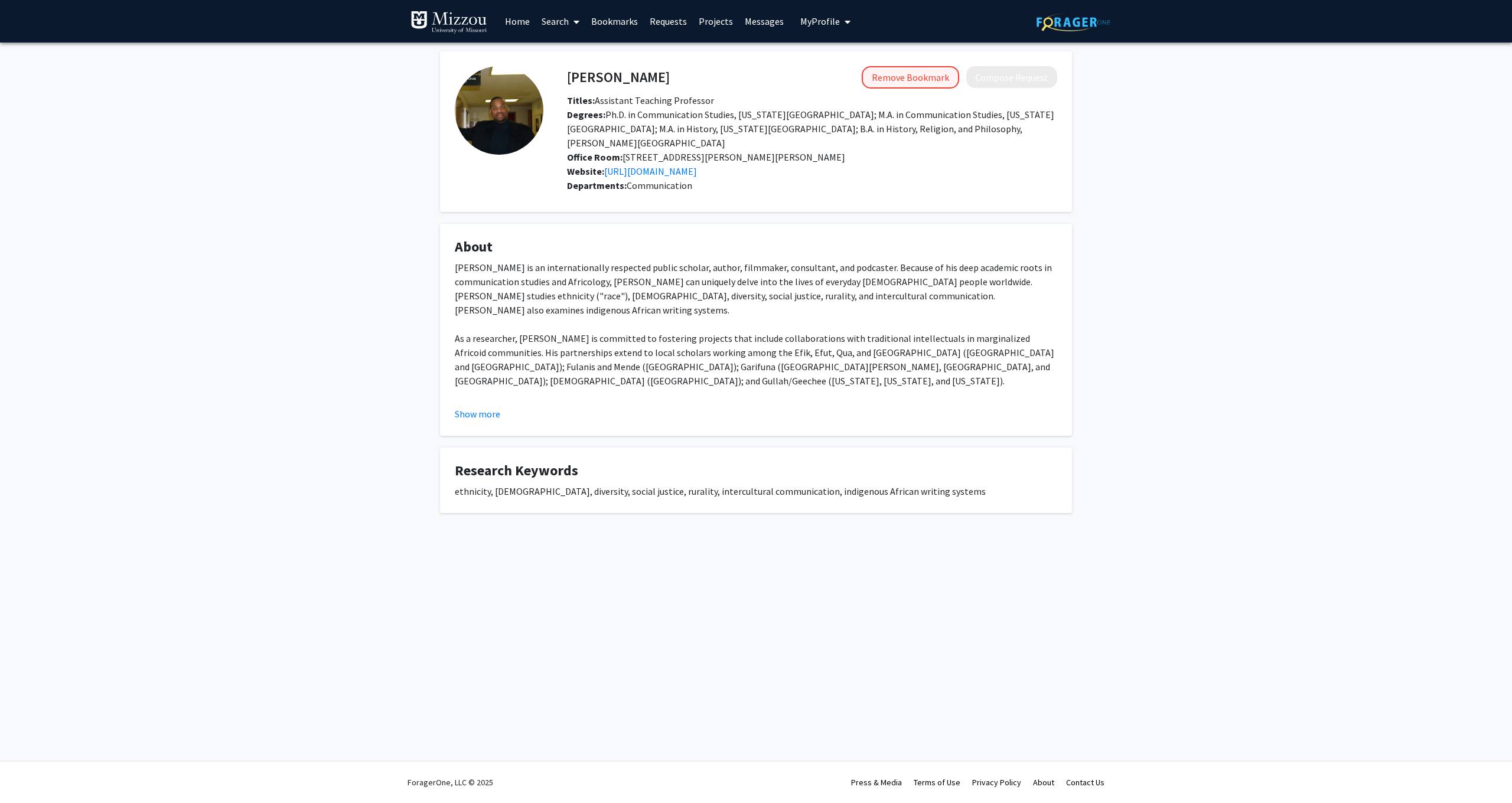
drag, startPoint x: 944, startPoint y: 79, endPoint x: 952, endPoint y: 79, distance: 8.0
click at [944, 79] on button "Remove Bookmark" at bounding box center [910, 77] width 98 height 22
click at [527, 25] on link "Home" at bounding box center [518, 21] width 37 height 41
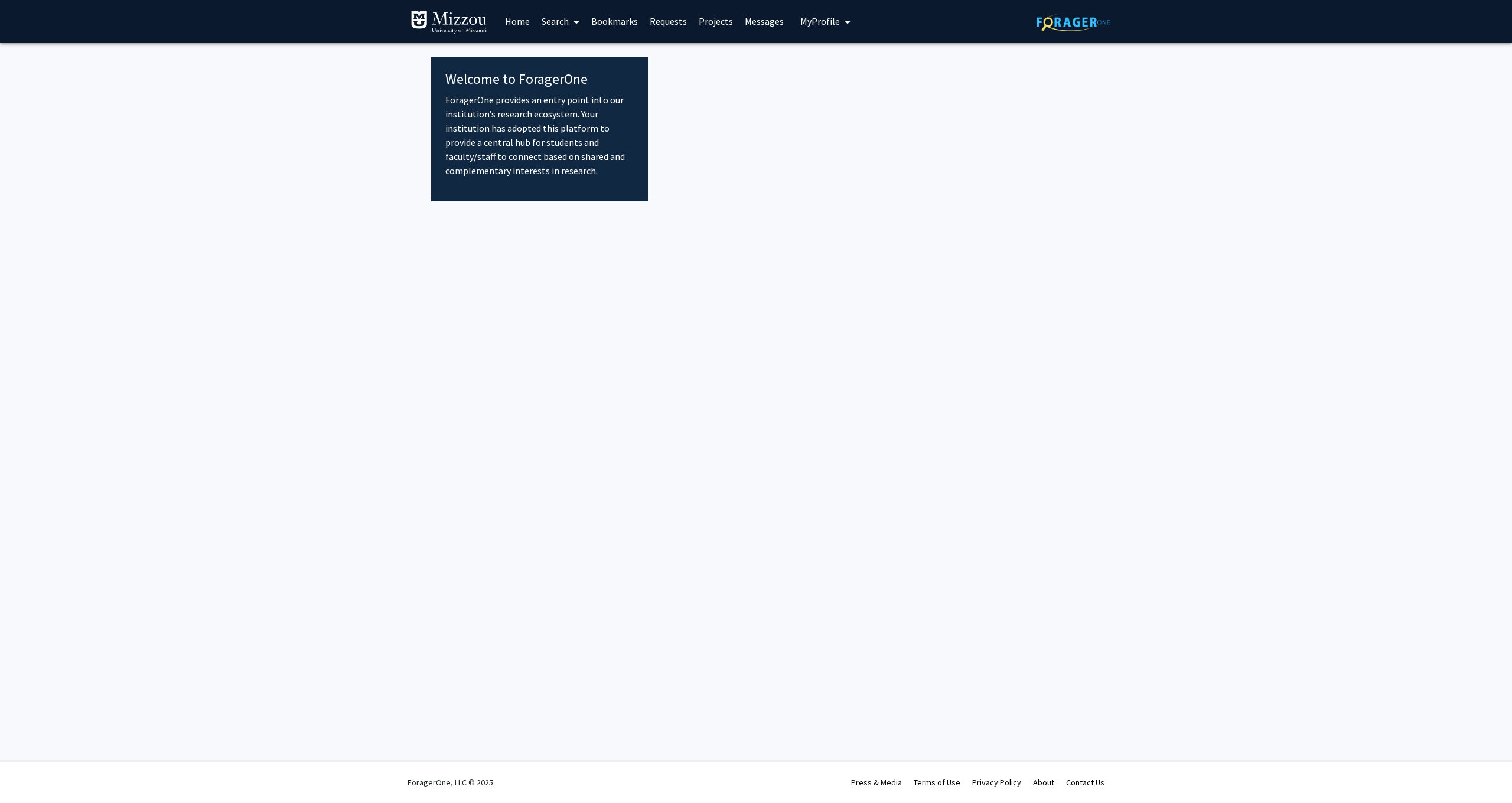
click at [577, 24] on icon at bounding box center [577, 21] width 6 height 9
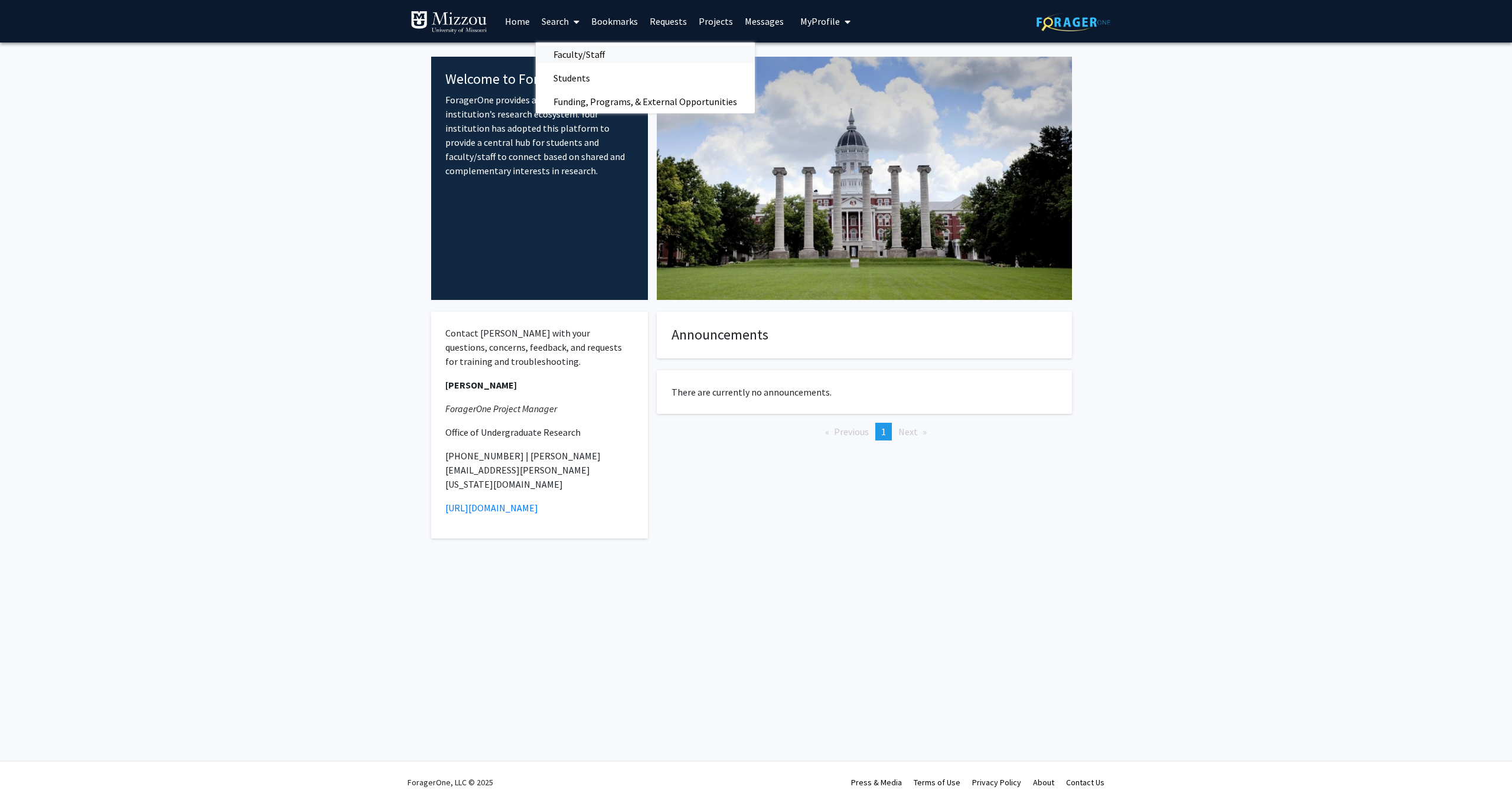
click at [597, 51] on span "Faculty/Staff" at bounding box center [579, 55] width 87 height 24
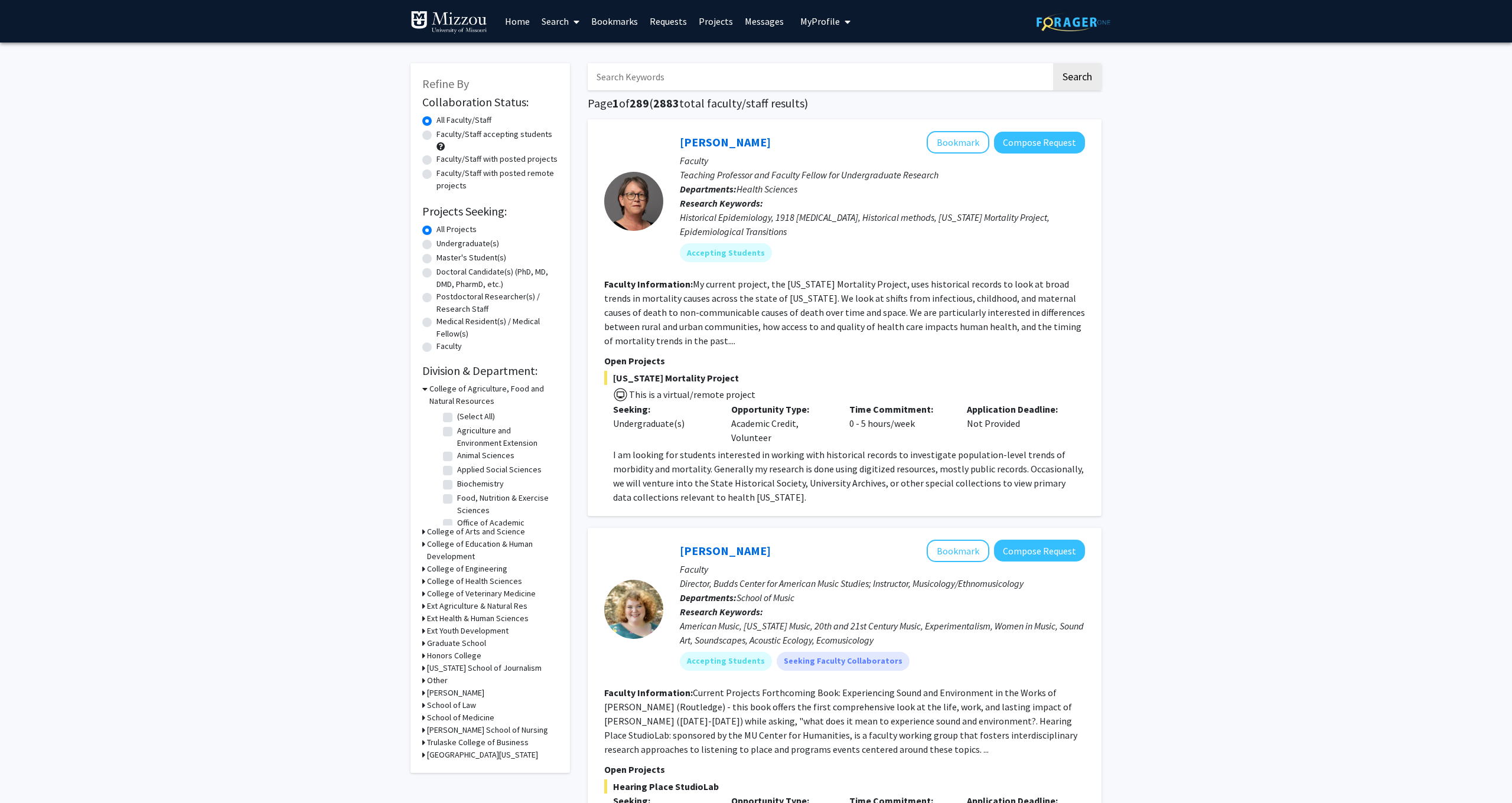
click at [629, 71] on input "Search Keywords" at bounding box center [820, 77] width 464 height 27
type input "a"
type input "[PERSON_NAME]"
click at [1077, 79] on button "Search" at bounding box center [1077, 77] width 48 height 27
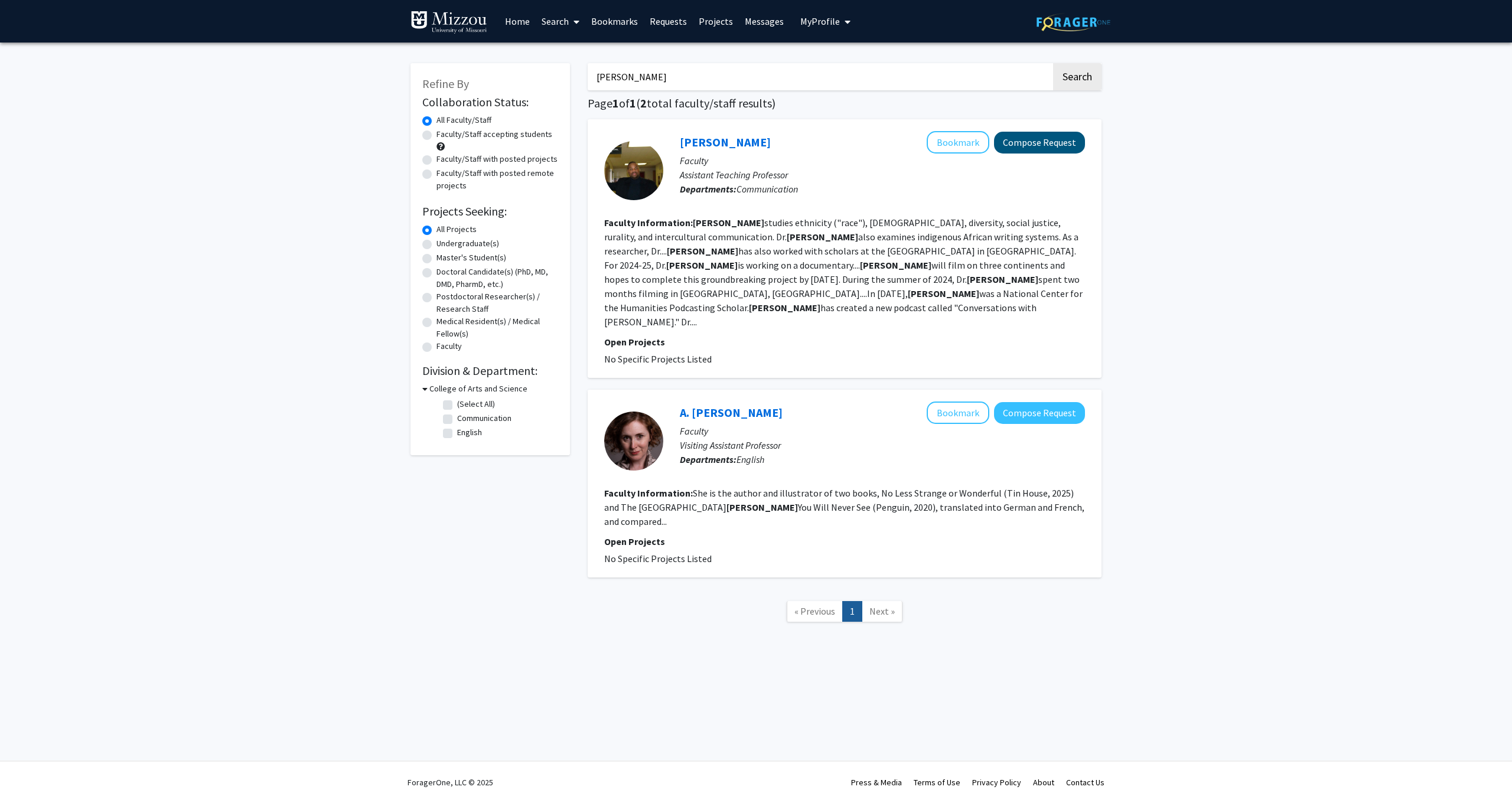
click at [1038, 147] on button "Compose Request" at bounding box center [1039, 142] width 91 height 22
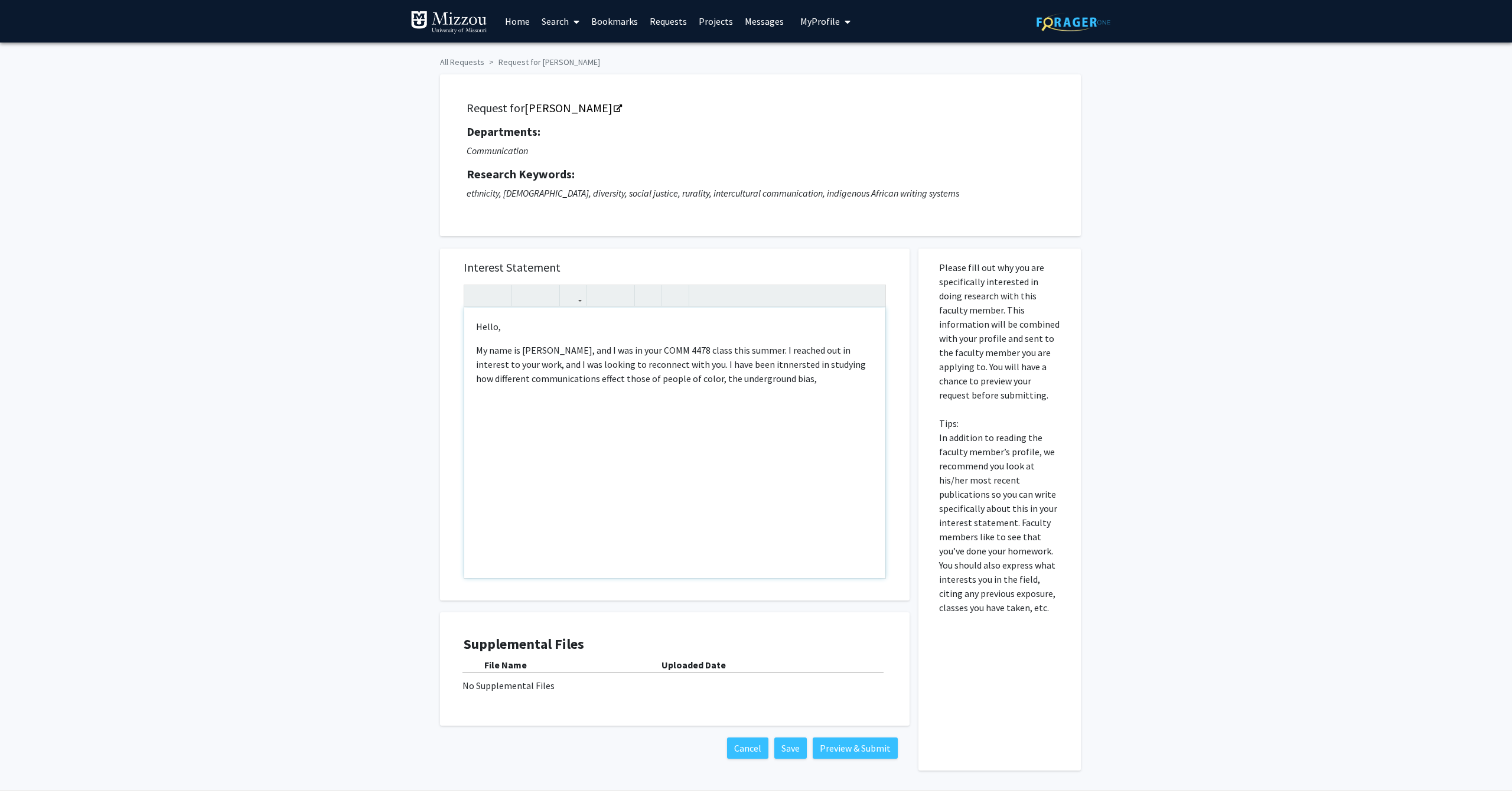
click at [798, 362] on p "My name is [PERSON_NAME], and I was in your COMM 4478 class this summer. I reac…" at bounding box center [675, 364] width 397 height 43
click at [832, 376] on p "My name is [PERSON_NAME], and I was in your COMM 4478 class this summer. I reac…" at bounding box center [675, 364] width 397 height 43
click at [761, 392] on p "My name is [PERSON_NAME], and I was in your COMM 4478 class this summer. I reac…" at bounding box center [675, 371] width 397 height 57
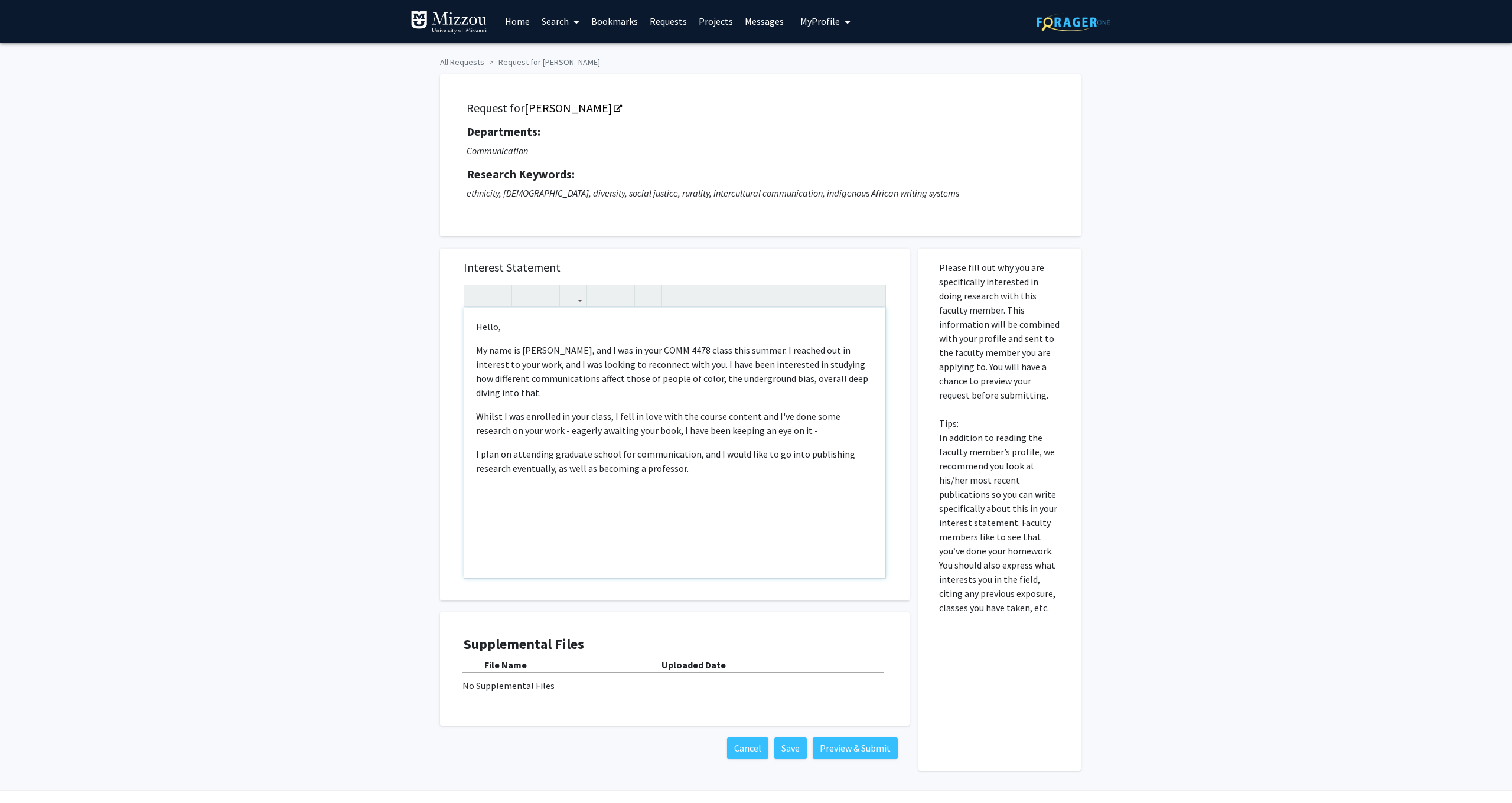
click at [801, 474] on p "I plan on attending graduate school for communication, and I would like to go i…" at bounding box center [675, 461] width 397 height 28
click at [808, 437] on p "Whilst I was enrolled in your class, I fell in love with the course content and…" at bounding box center [675, 423] width 397 height 28
click at [827, 486] on p "I plan on attending graduate school for communication, and I would like to go i…" at bounding box center [675, 475] width 397 height 28
click at [852, 472] on p "I plan on attending graduate school for communication, and I would like to go i…" at bounding box center [675, 475] width 397 height 28
click at [830, 509] on div "Hello, My name is [PERSON_NAME], and I was in your COMM 4478 class this summer.…" at bounding box center [675, 442] width 421 height 270
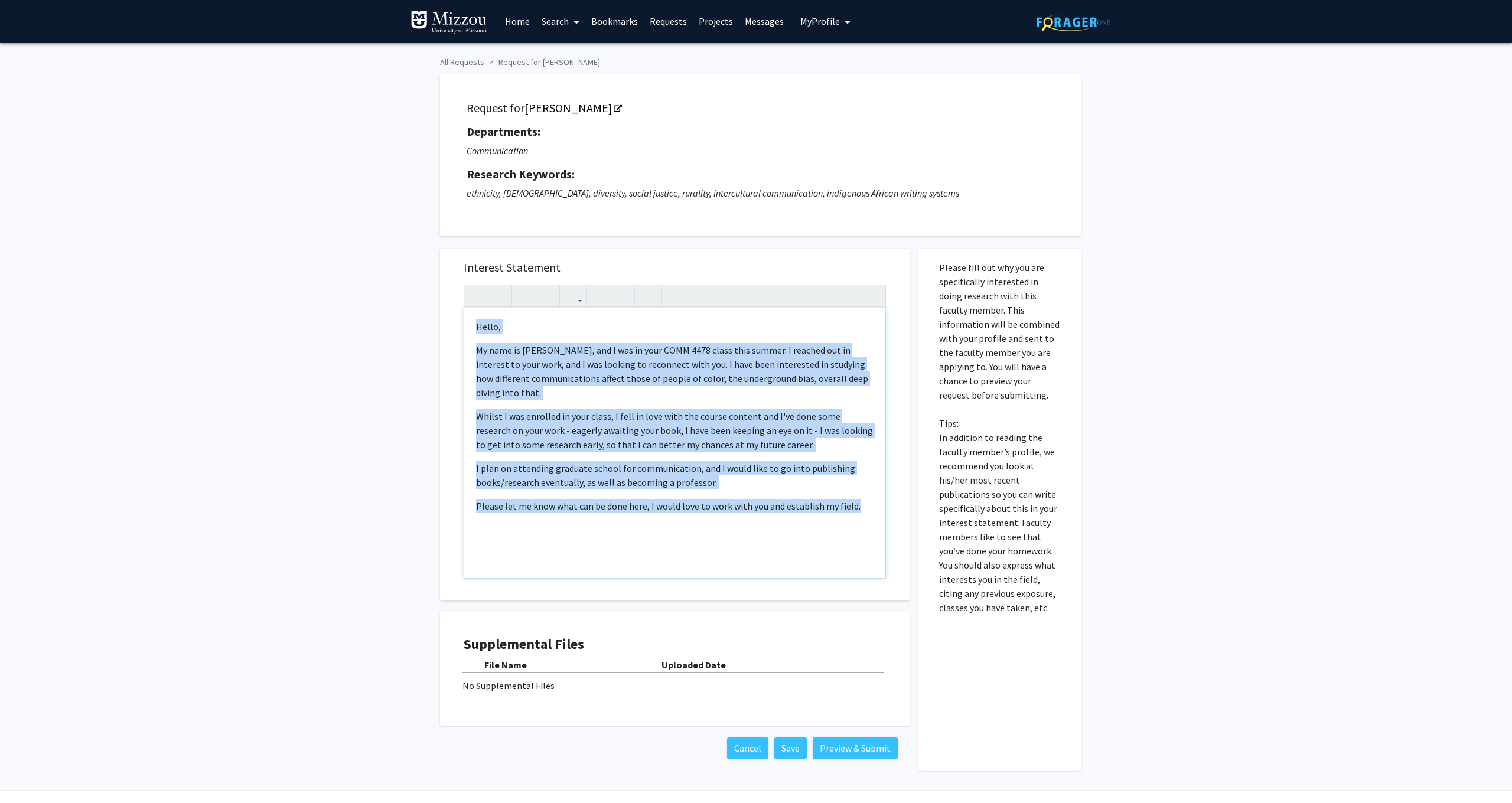
drag, startPoint x: 876, startPoint y: 517, endPoint x: 469, endPoint y: 325, distance: 450.0
click at [469, 325] on div "Hello, My name is [PERSON_NAME], and I was in your COMM 4478 class this summer.…" at bounding box center [675, 442] width 421 height 270
copy div "Hello, My name is [PERSON_NAME], and I was in your COMM 4478 class this summer.…"
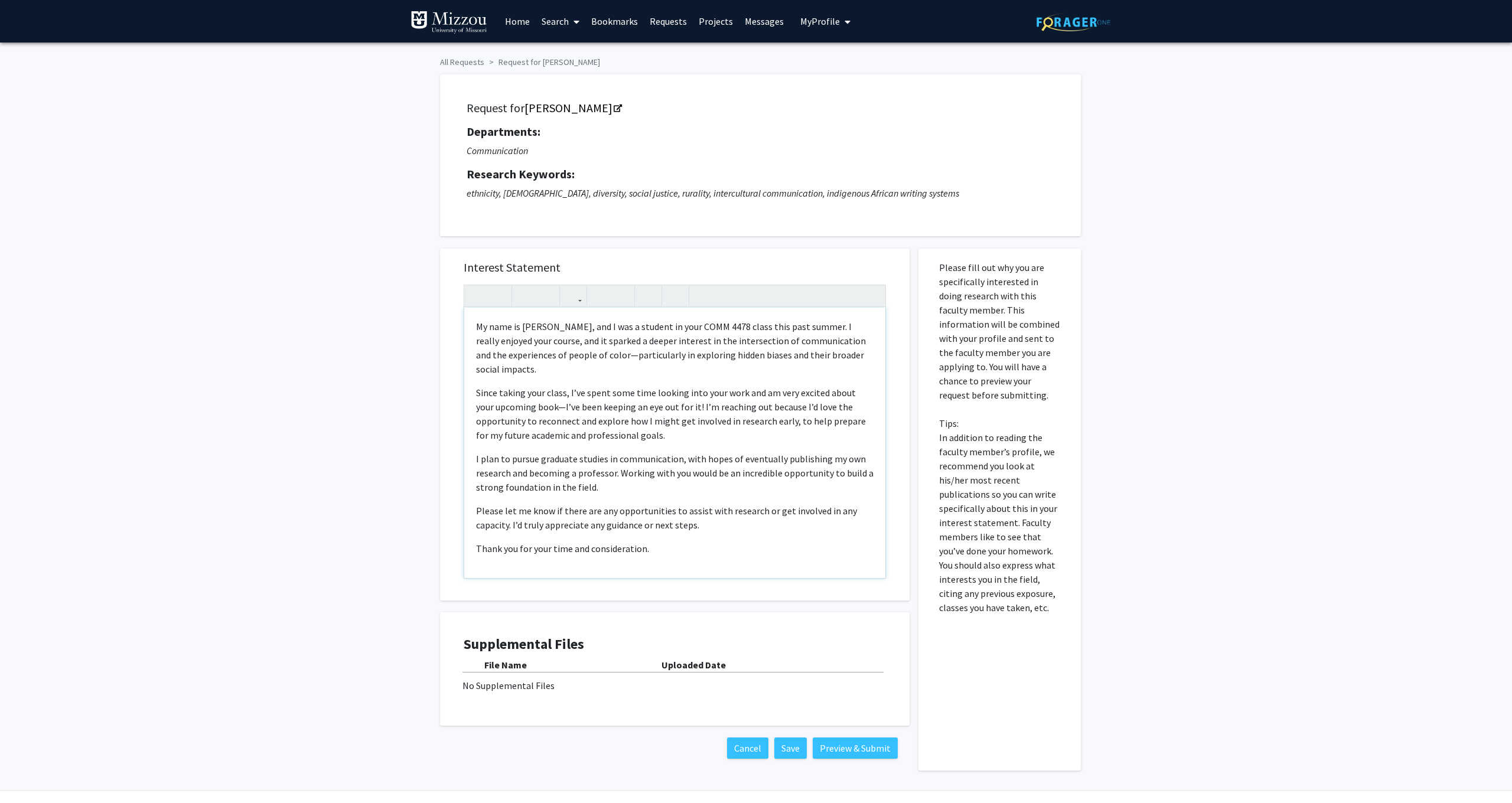
click at [474, 331] on div "My name is [PERSON_NAME], and I was a student in your COMM 4478 class this past…" at bounding box center [675, 442] width 421 height 270
click at [690, 552] on p "Thank you for your time and consideration." at bounding box center [675, 548] width 397 height 14
click at [841, 750] on button "Preview & Submit" at bounding box center [855, 748] width 85 height 21
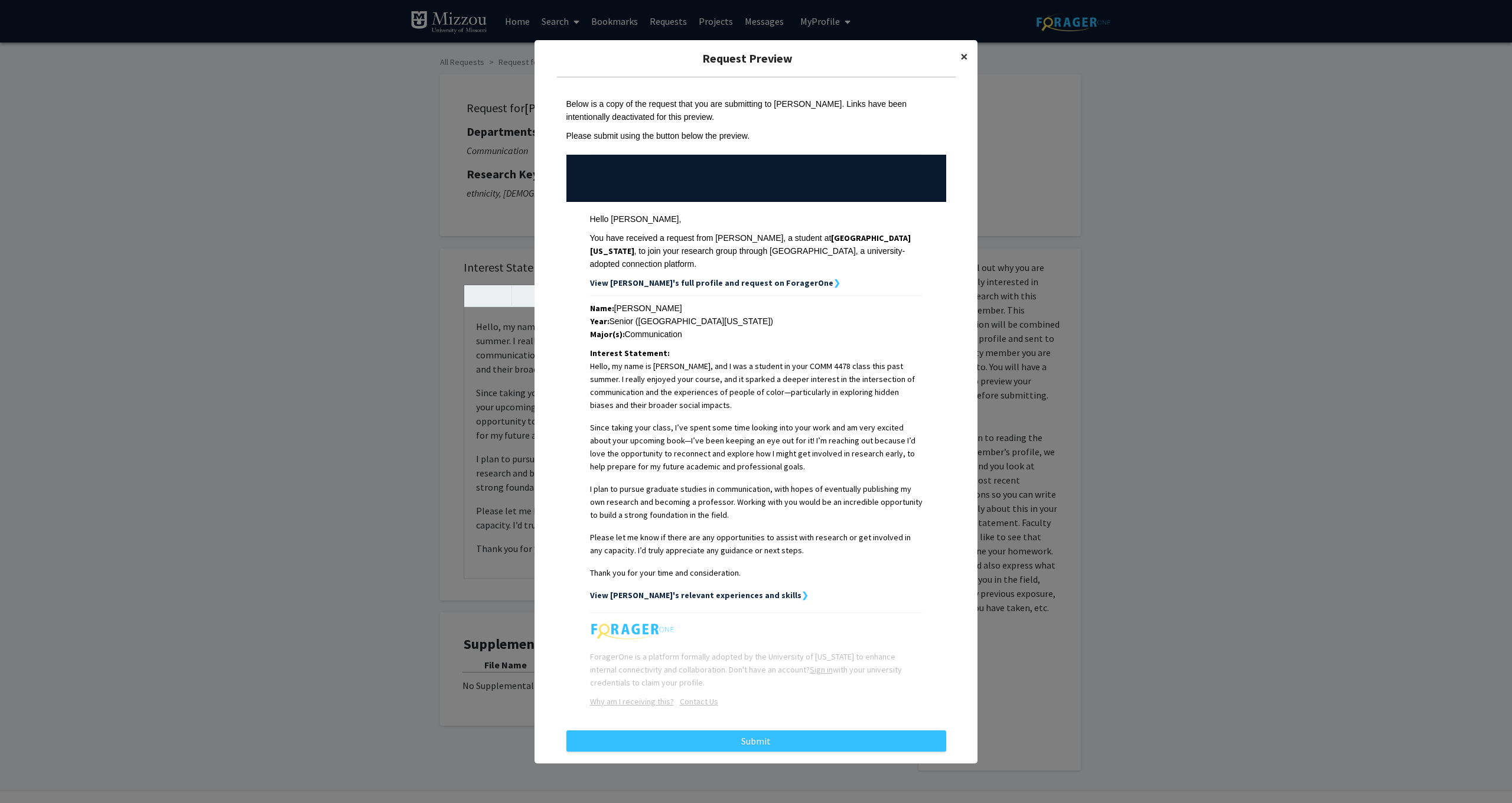
click at [966, 65] on span "×" at bounding box center [964, 56] width 8 height 18
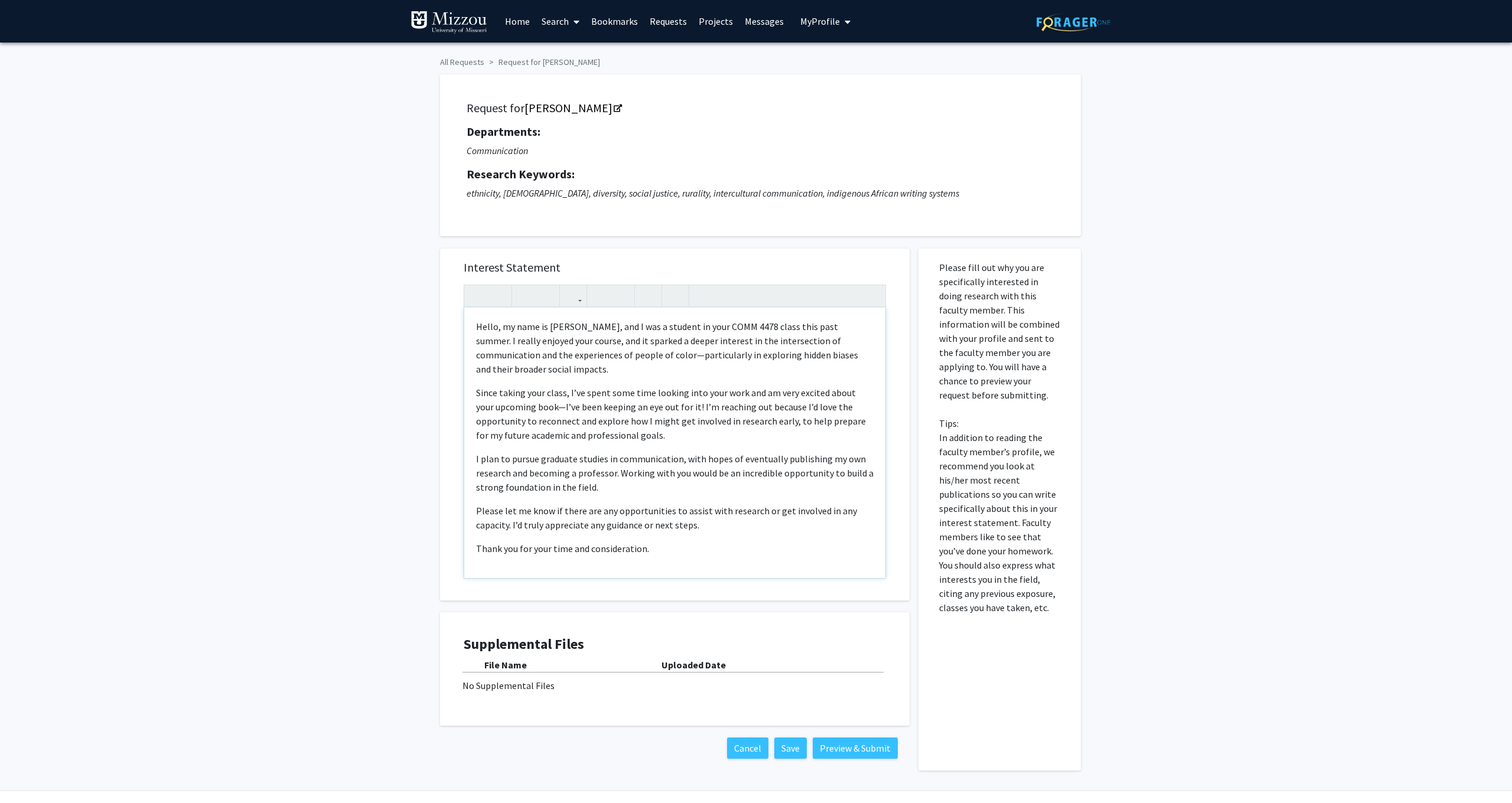
click at [508, 385] on p "Hello, my name is [PERSON_NAME], and I was a student in your COMM 4478 class th…" at bounding box center [675, 413] width 397 height 57
click at [644, 503] on p "I plan to pursue graduate studies in communication, with hopes of eventually pu…" at bounding box center [675, 517] width 397 height 28
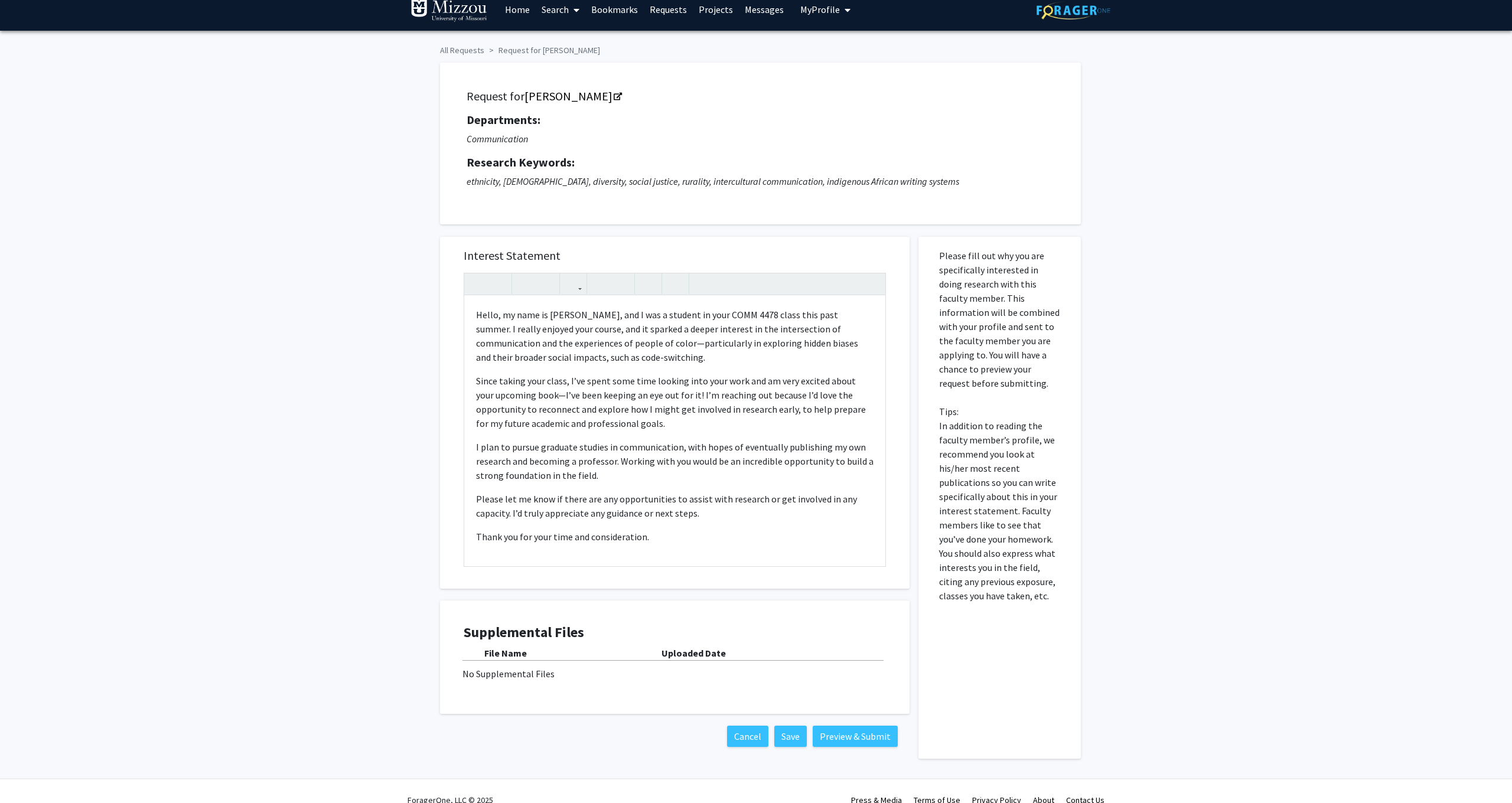
scroll to position [13, 0]
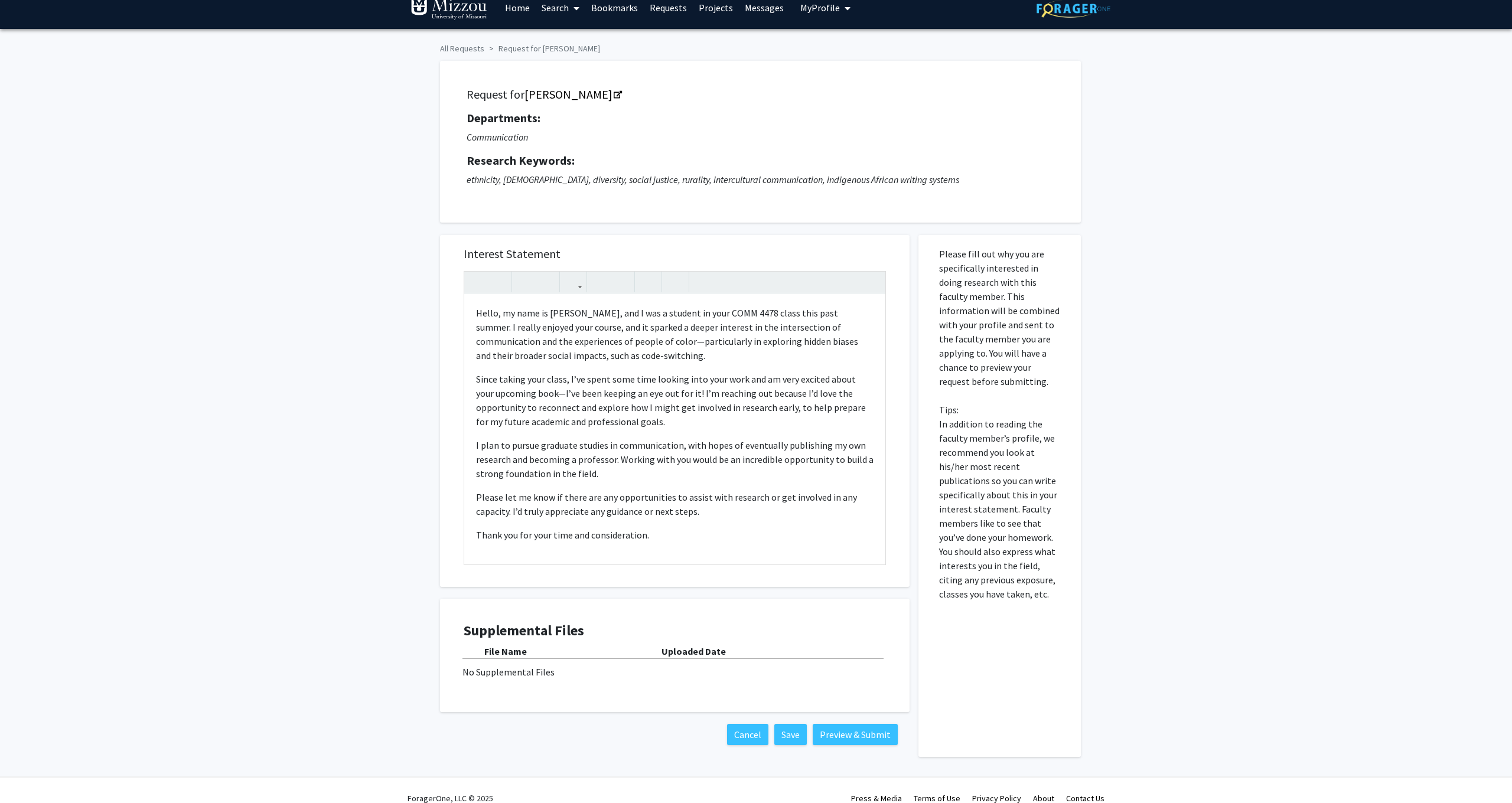
click at [789, 734] on button "Save" at bounding box center [791, 734] width 32 height 21
click at [1222, 173] on div "All Requests Request for [PERSON_NAME] Request for [PERSON_NAME] Departments: C…" at bounding box center [756, 406] width 1512 height 755
click at [791, 744] on button "Save" at bounding box center [791, 734] width 32 height 21
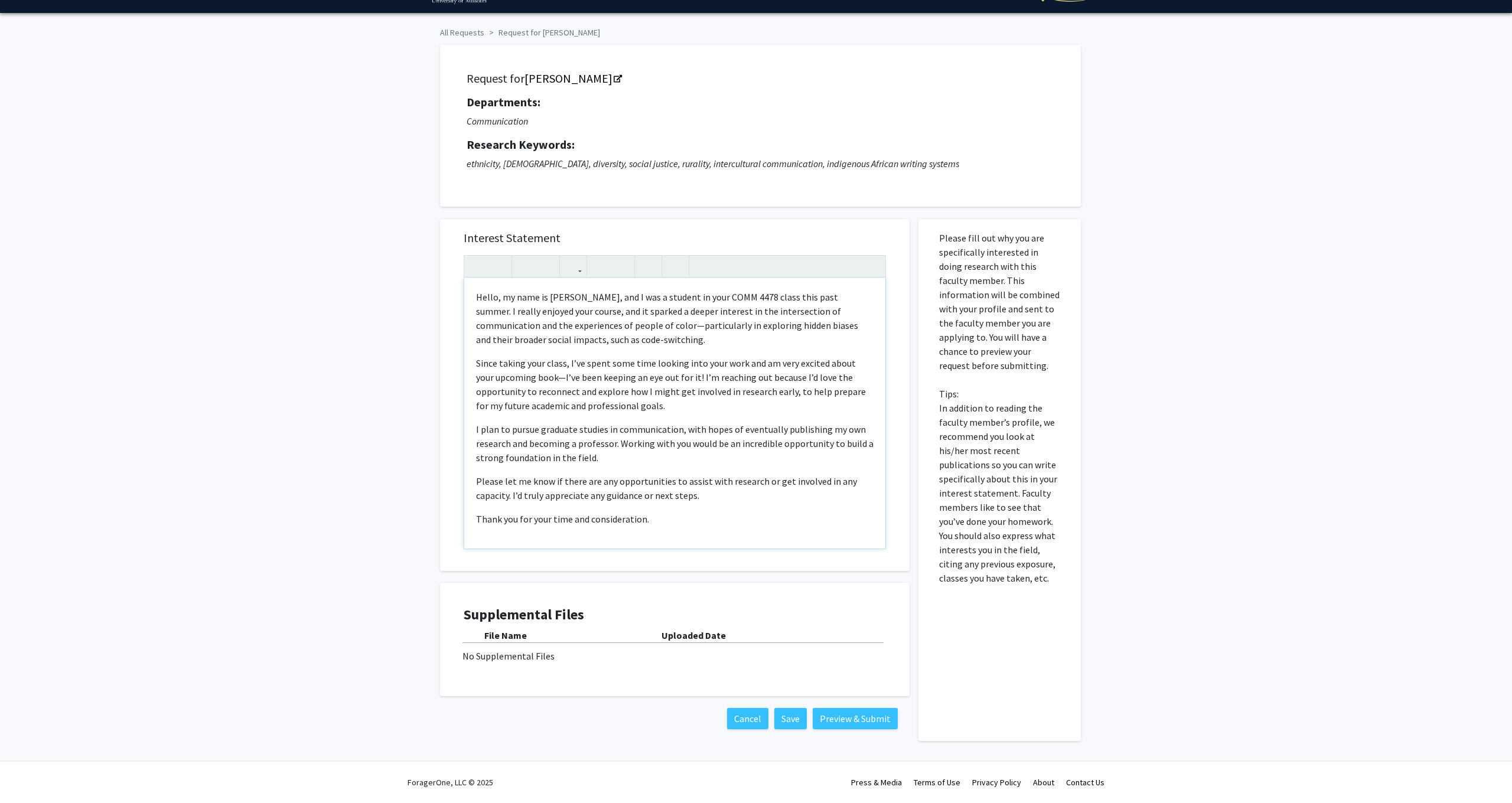
scroll to position [31, 0]
click at [500, 422] on p "Since taking your class, I’ve spent some time looking into your work and am ver…" at bounding box center [675, 443] width 397 height 43
type textarea "<l>Ipsum, do sita co Adipisc Elitsed, doe T inc u laboree do magn ALIQ 7874 eni…"
click at [597, 422] on p "Since taking your class, I’ve spent some time looking into your work and am ver…" at bounding box center [675, 443] width 397 height 43
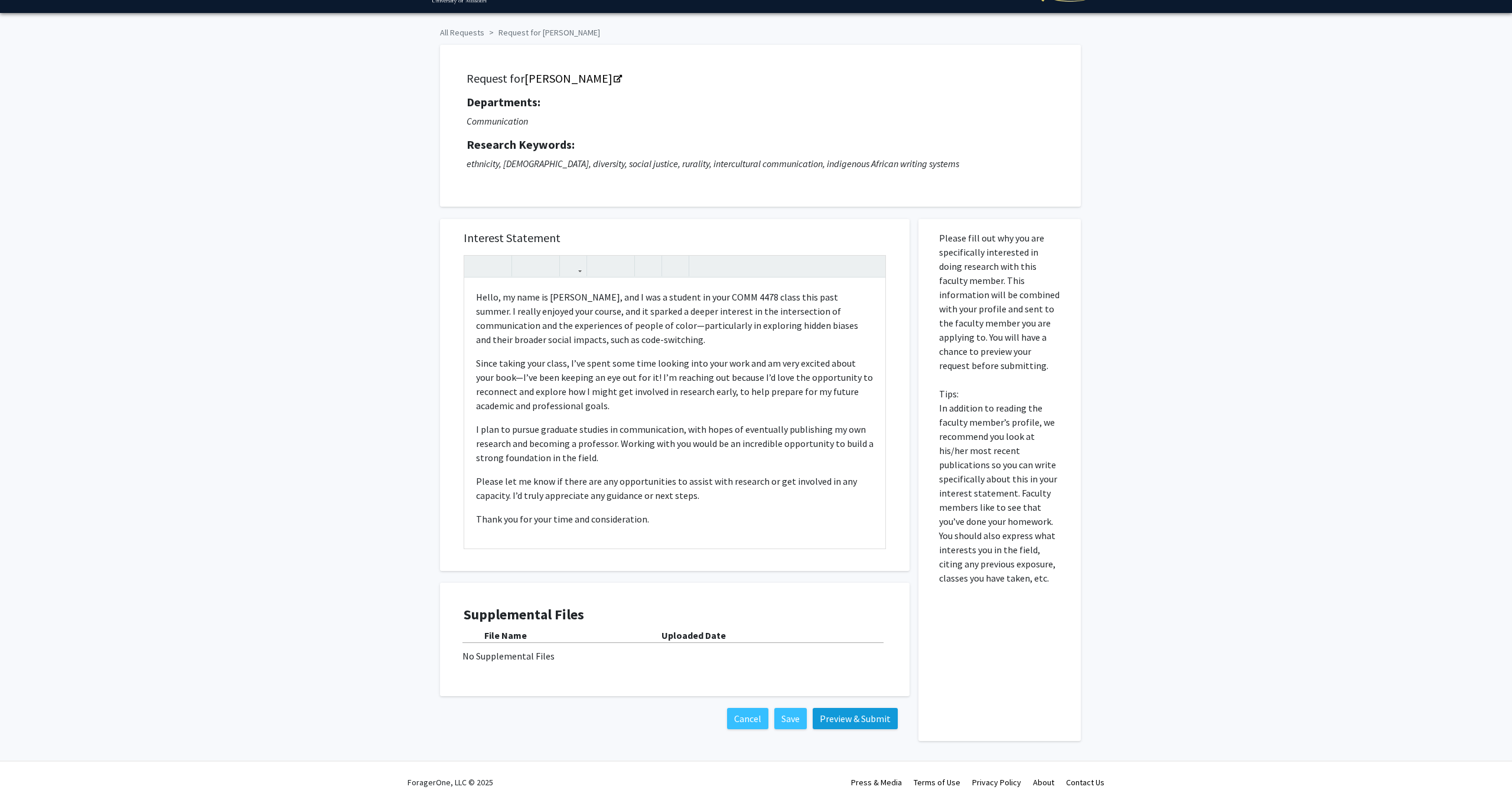
click at [856, 717] on button "Preview & Submit" at bounding box center [855, 718] width 85 height 21
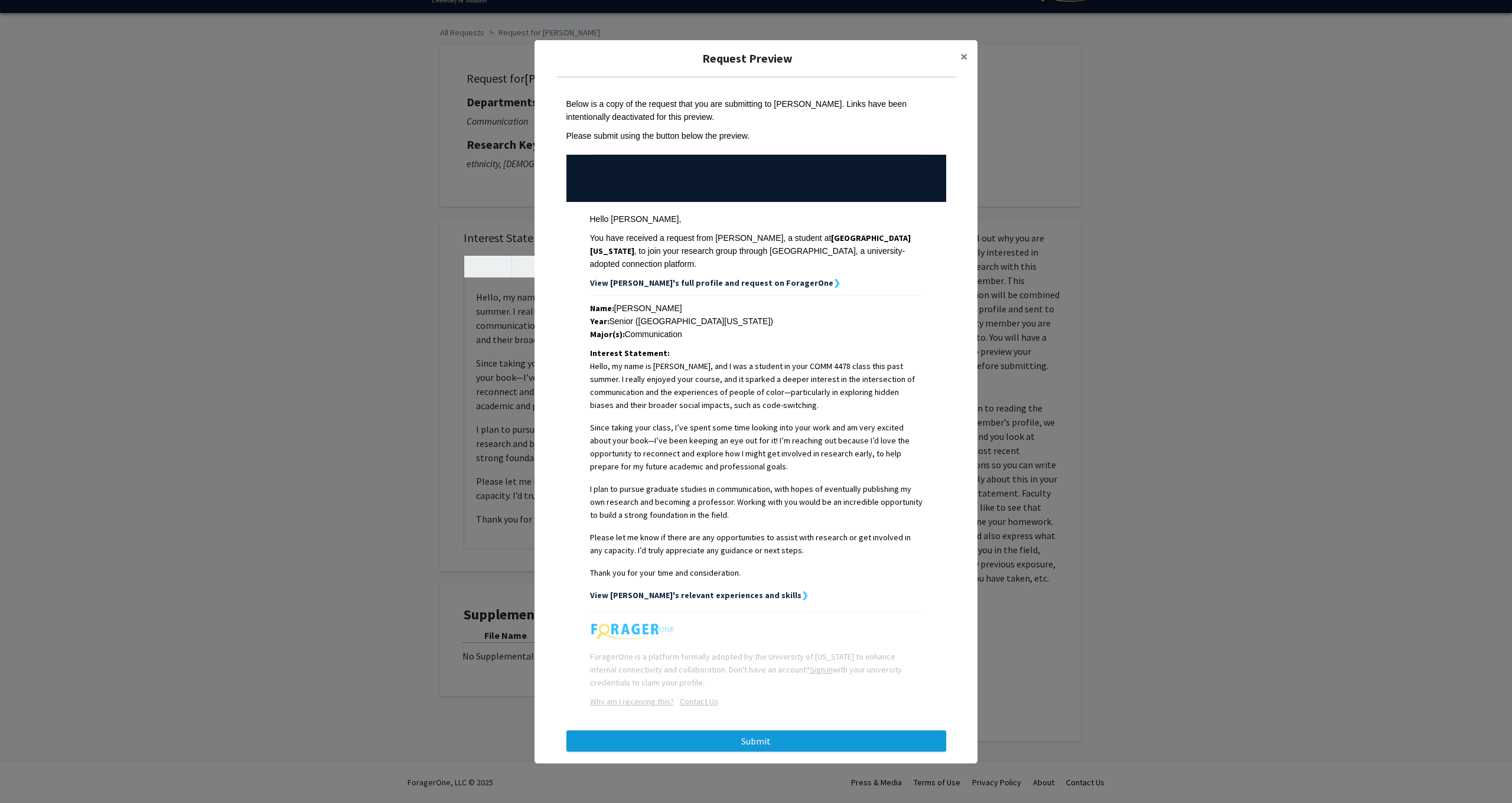
click at [841, 733] on button "Submit" at bounding box center [756, 741] width 380 height 21
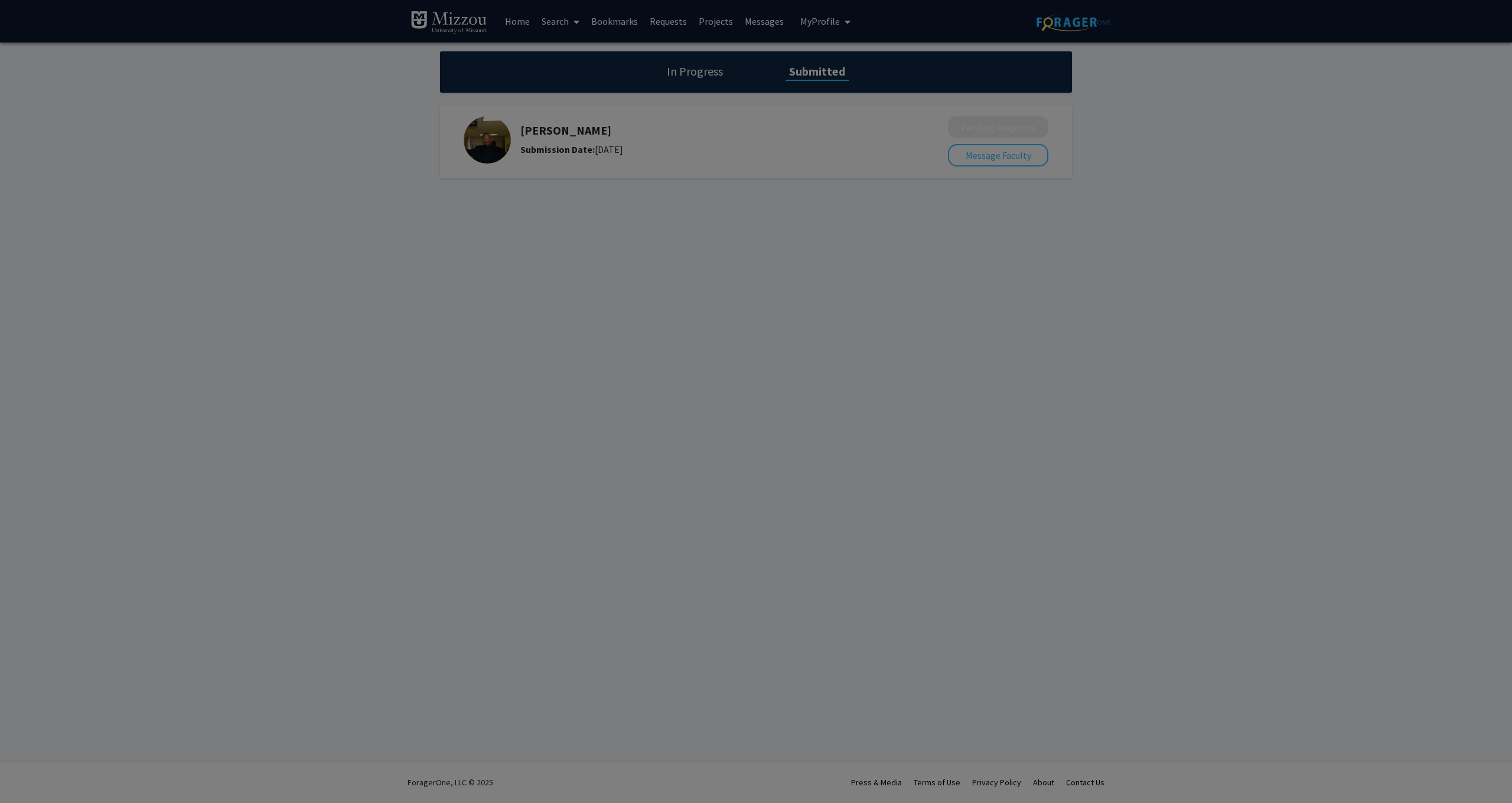
click at [850, 610] on div at bounding box center [756, 401] width 1512 height 803
